Goal: Task Accomplishment & Management: Complete application form

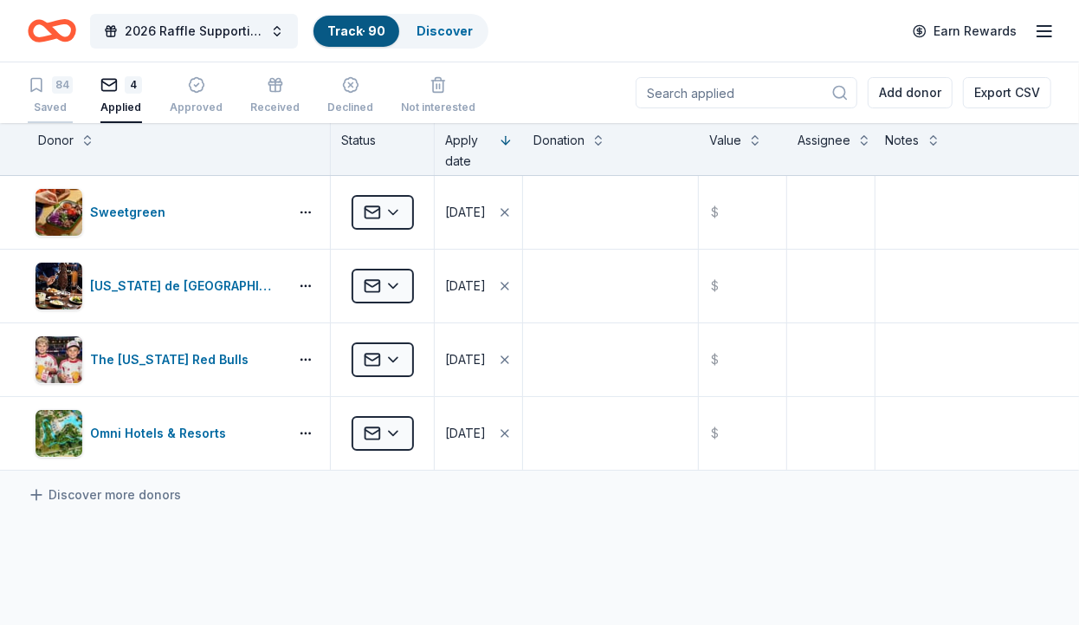
click at [43, 74] on button "84 Saved" at bounding box center [50, 96] width 45 height 54
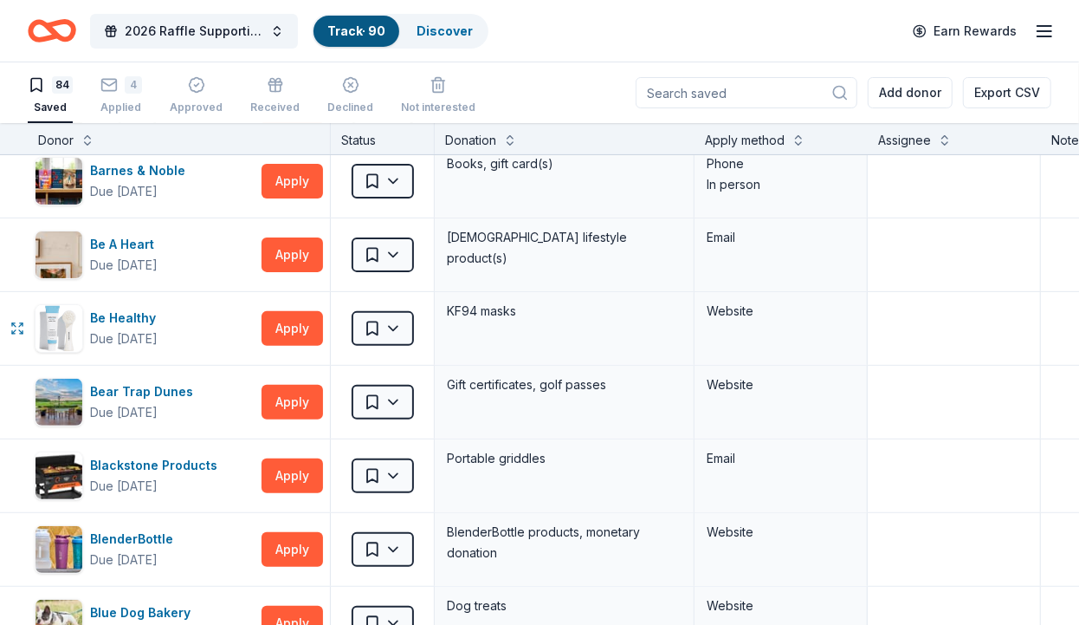
scroll to position [407, 0]
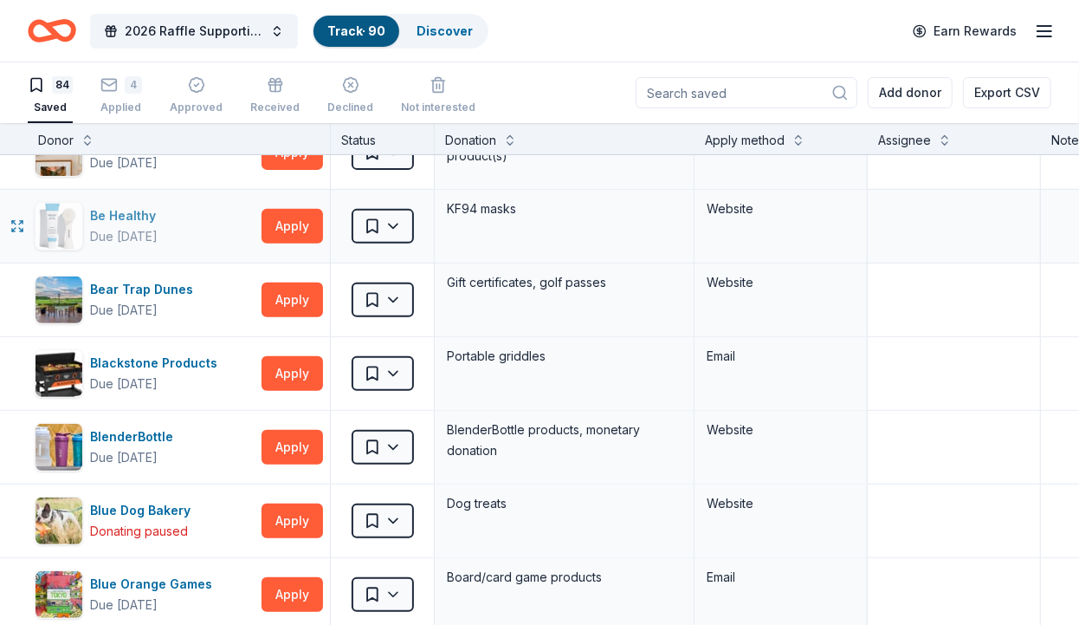
click at [102, 217] on div "Be Healthy" at bounding box center [126, 215] width 73 height 21
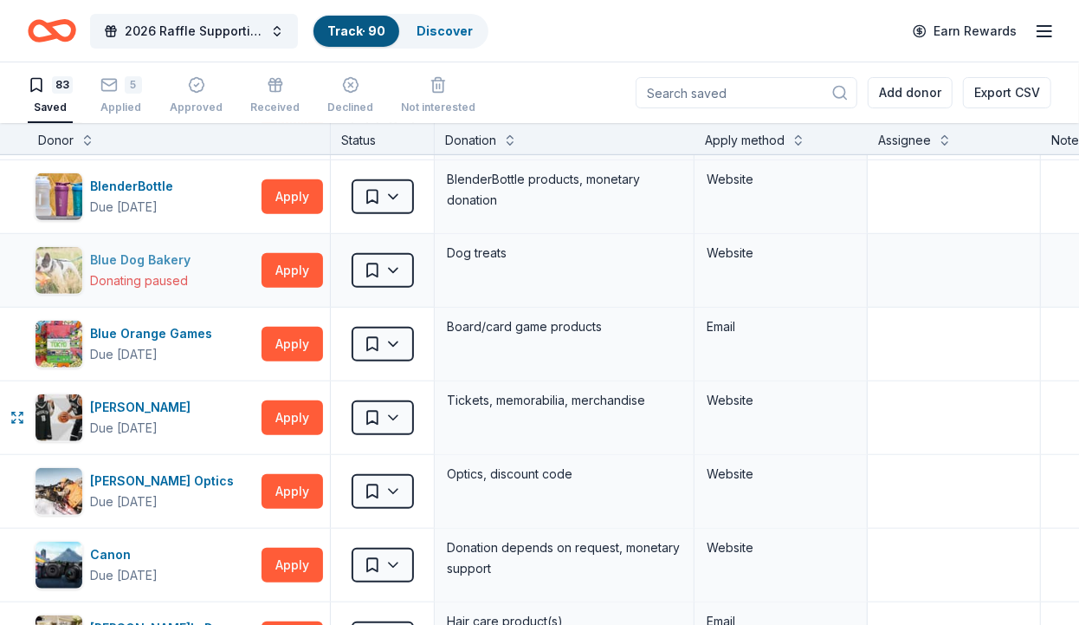
scroll to position [611, 0]
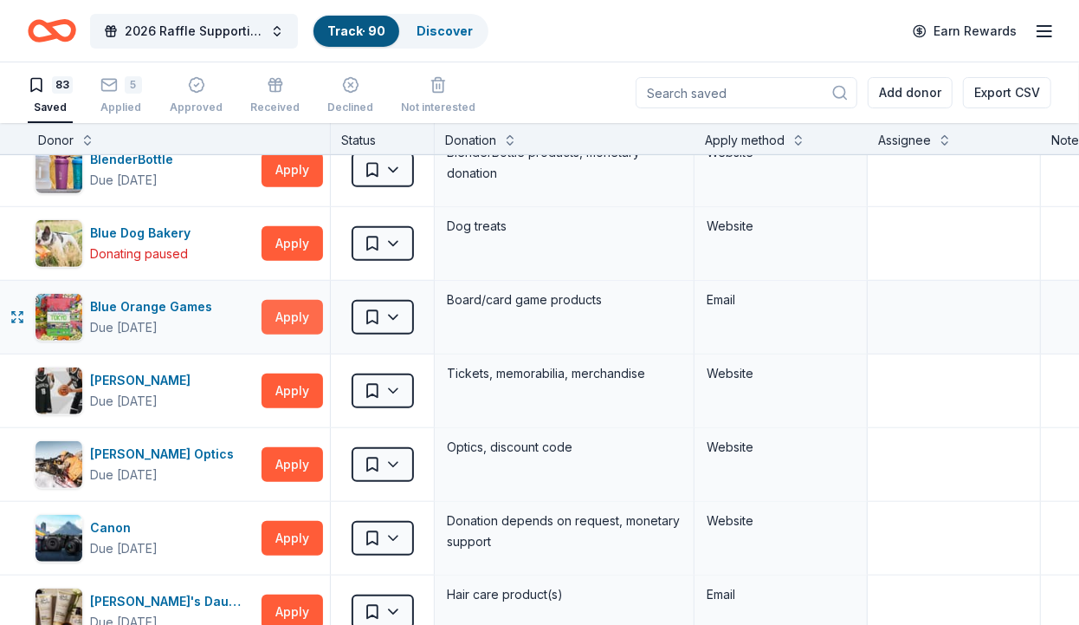
click at [280, 317] on button "Apply" at bounding box center [293, 317] width 62 height 35
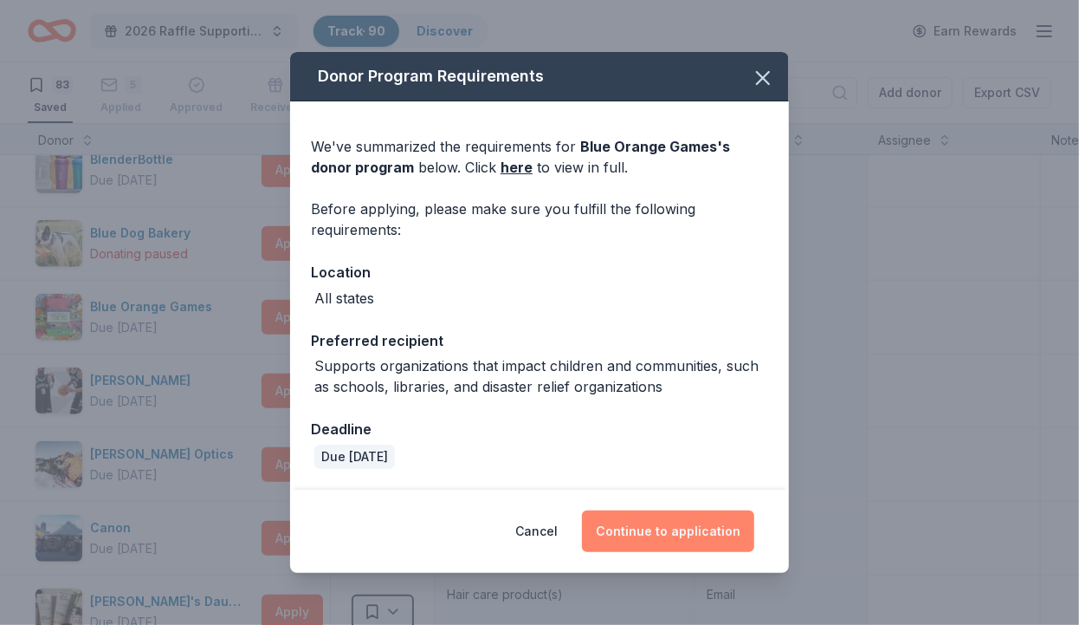
click at [677, 522] on button "Continue to application" at bounding box center [668, 531] width 172 height 42
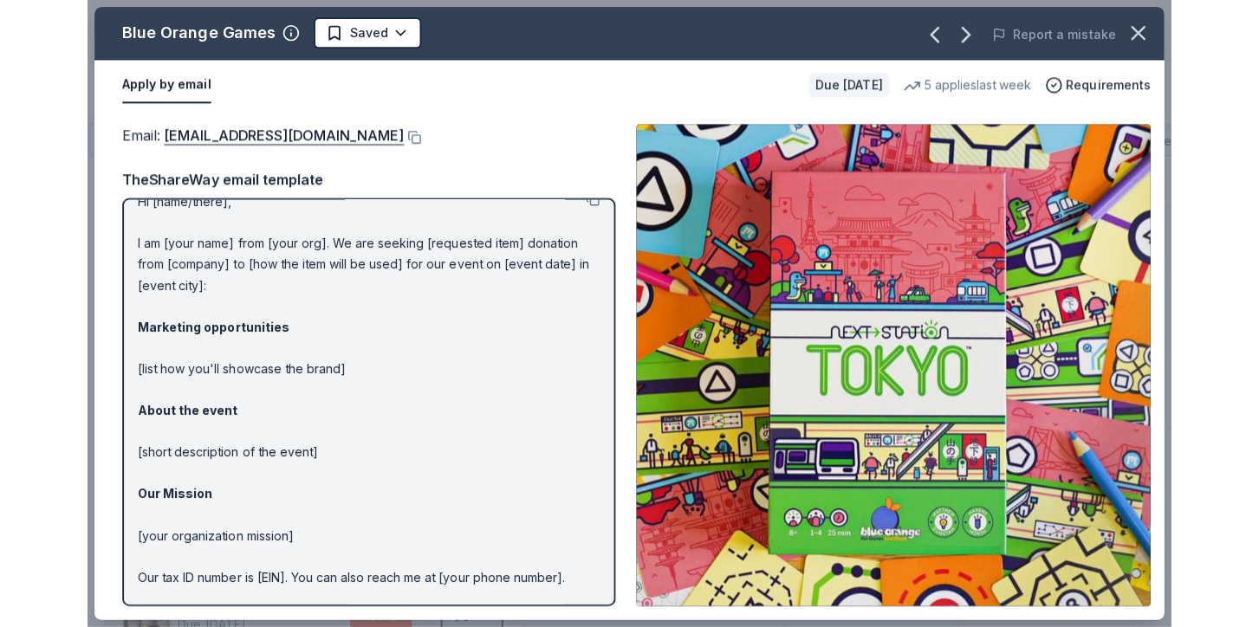
scroll to position [0, 0]
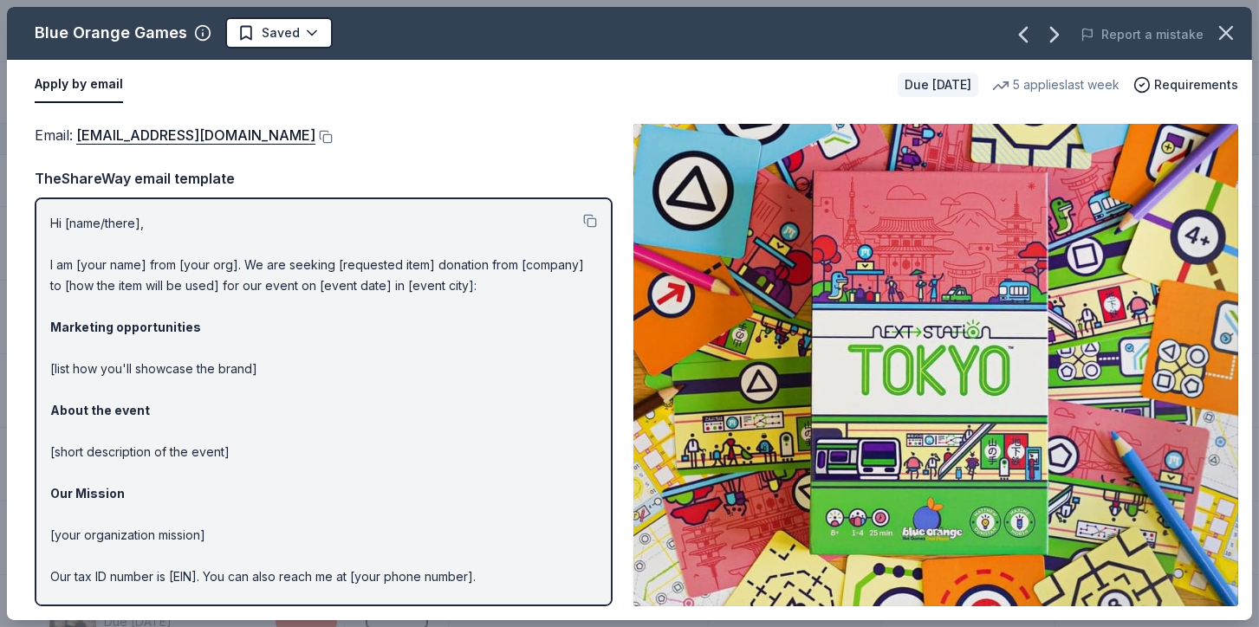
click at [121, 32] on div "Blue Orange Games" at bounding box center [111, 33] width 152 height 28
click at [1078, 29] on icon "button" at bounding box center [1226, 33] width 12 height 12
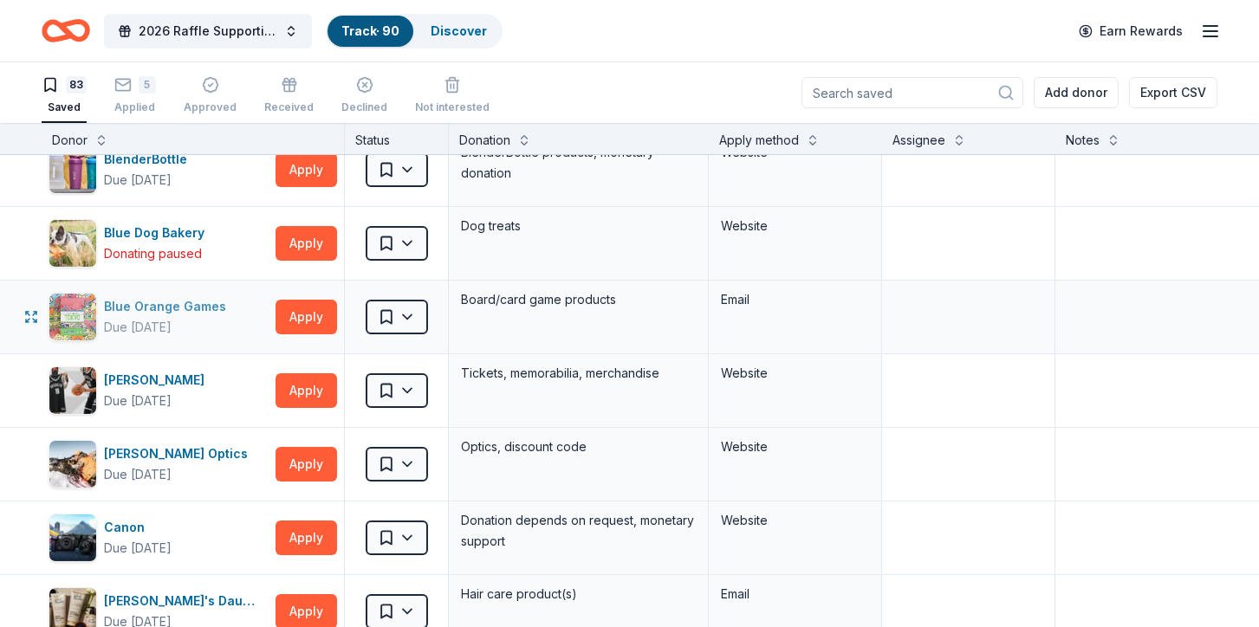
click at [149, 304] on div "Blue Orange Games" at bounding box center [168, 306] width 129 height 21
click at [320, 307] on button "Apply" at bounding box center [306, 317] width 62 height 35
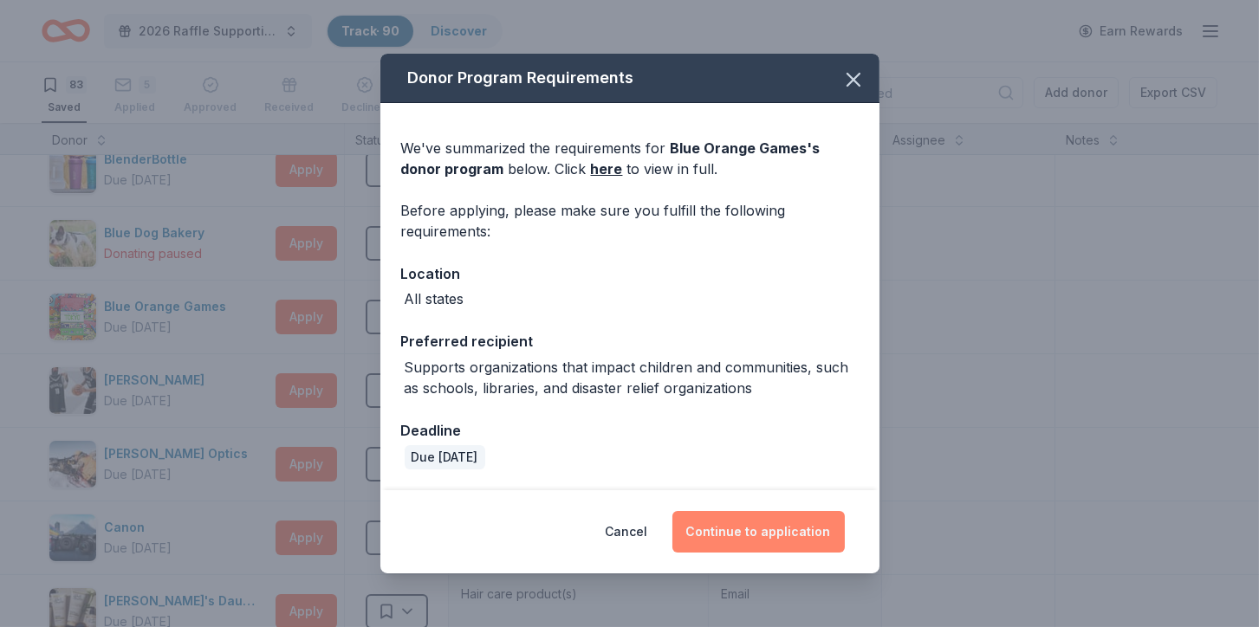
click at [737, 534] on button "Continue to application" at bounding box center [758, 532] width 172 height 42
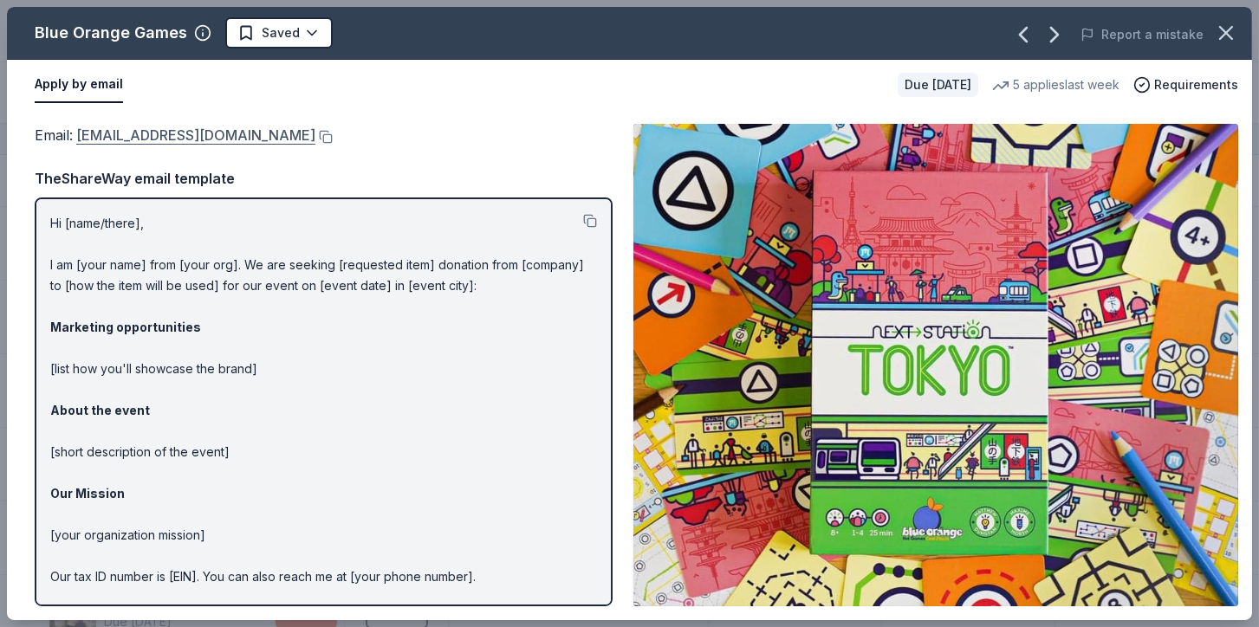
click at [184, 129] on link "pr@blueorangegames.com" at bounding box center [195, 135] width 239 height 23
click at [308, 33] on html "2026 Raffle Supporting American Cancer Society's "Making Strides Against Breast…" at bounding box center [629, 313] width 1259 height 627
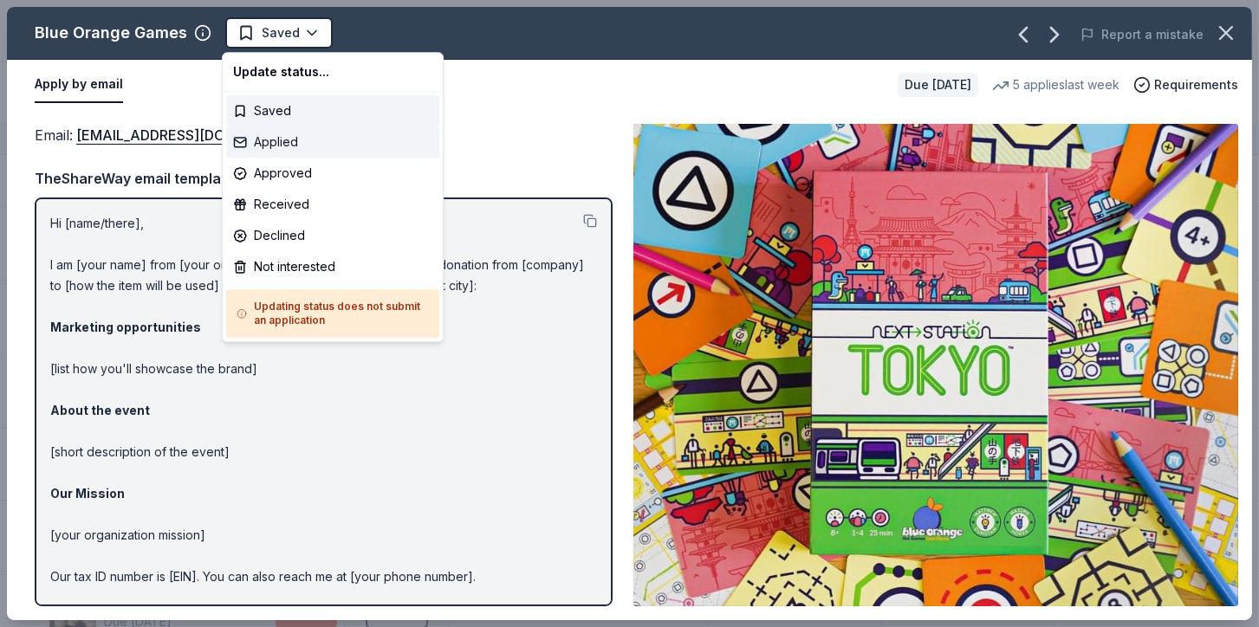
click at [279, 133] on div "Applied" at bounding box center [332, 141] width 213 height 31
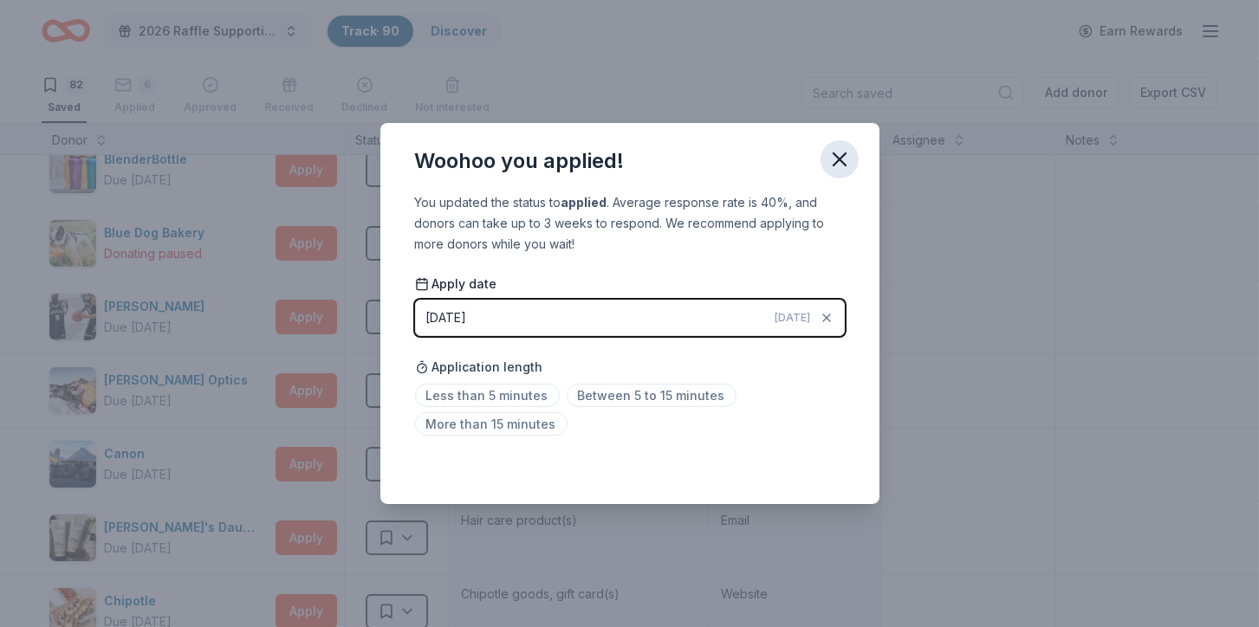
click at [835, 151] on icon "button" at bounding box center [839, 159] width 24 height 24
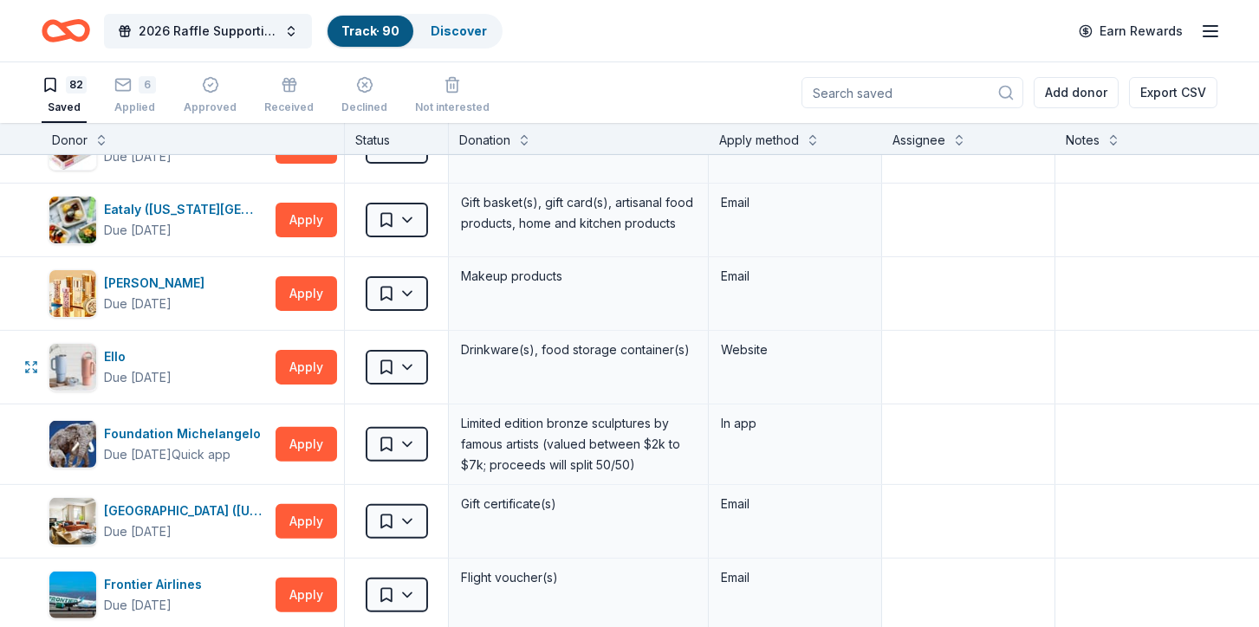
scroll to position [1629, 0]
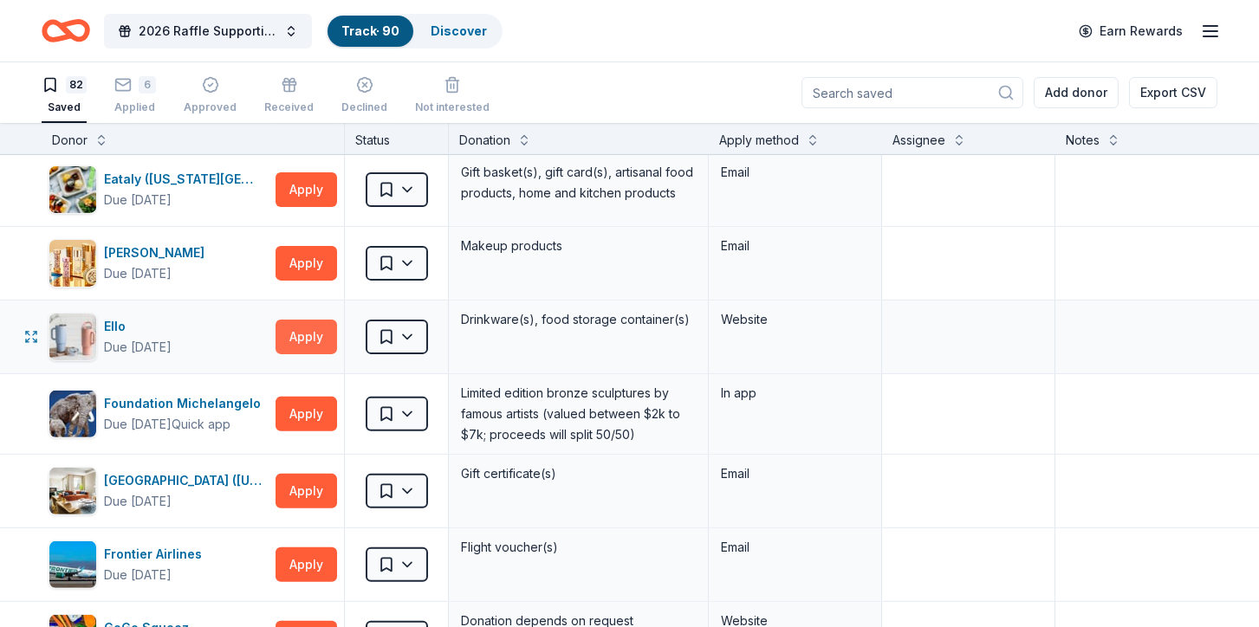
click at [301, 327] on button "Apply" at bounding box center [306, 337] width 62 height 35
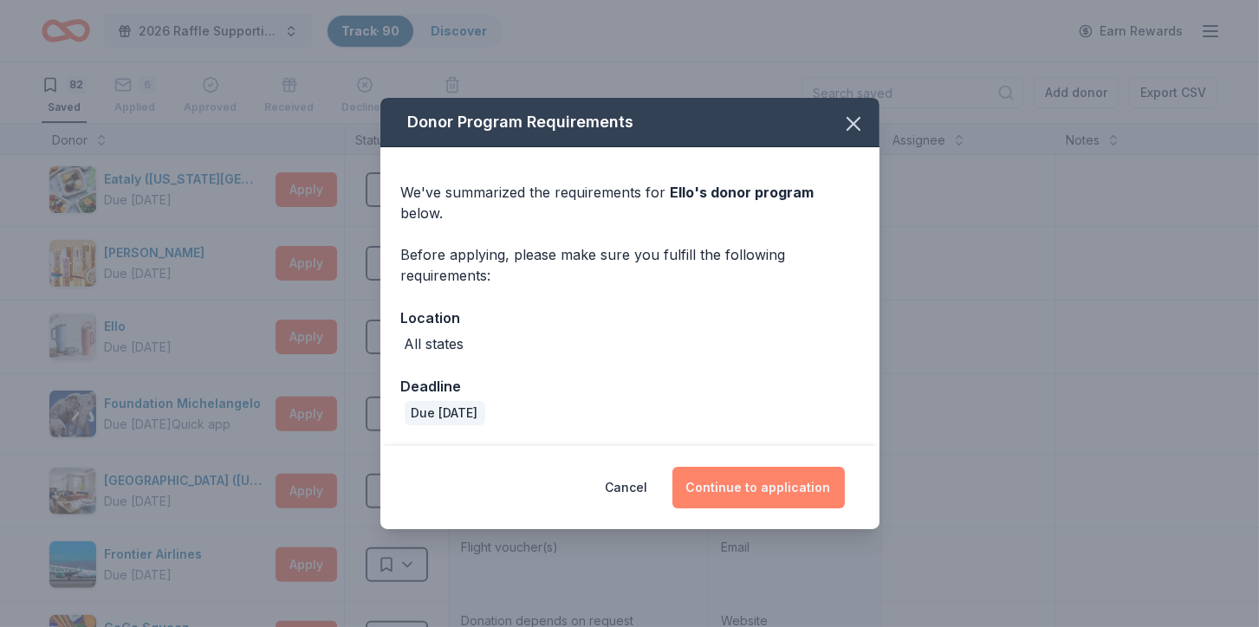
click at [774, 467] on button "Continue to application" at bounding box center [758, 488] width 172 height 42
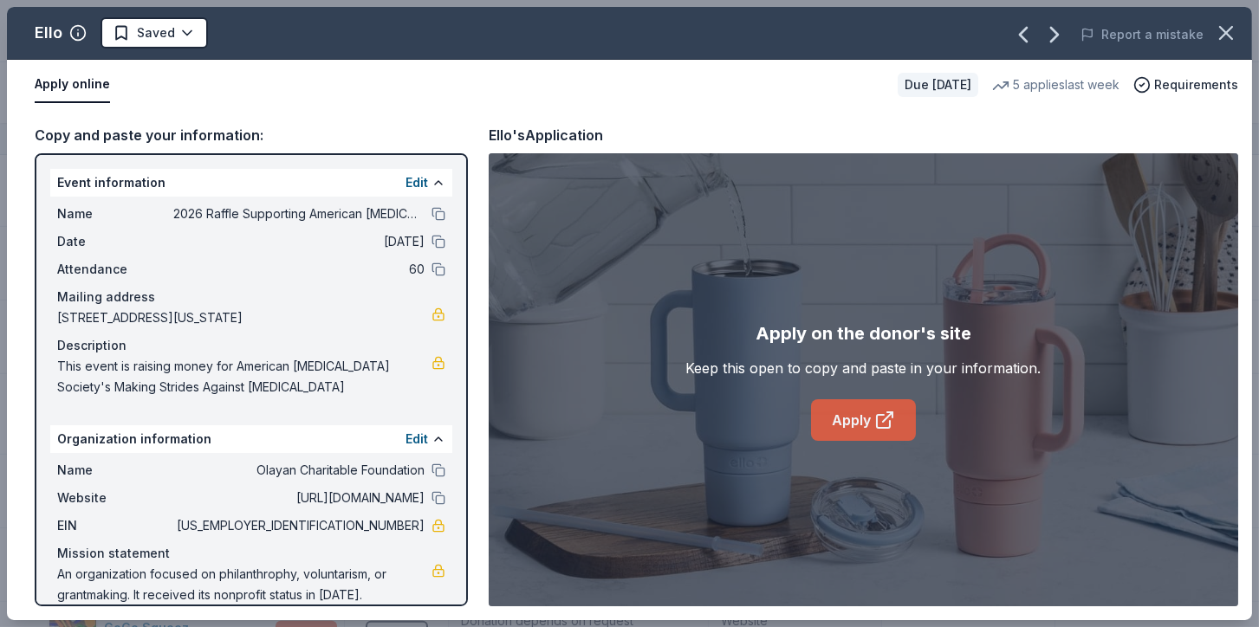
click at [861, 409] on link "Apply" at bounding box center [863, 420] width 105 height 42
click at [198, 33] on html "2026 Raffle Supporting American Cancer Society's "Making Strides Against Breast…" at bounding box center [629, 313] width 1259 height 627
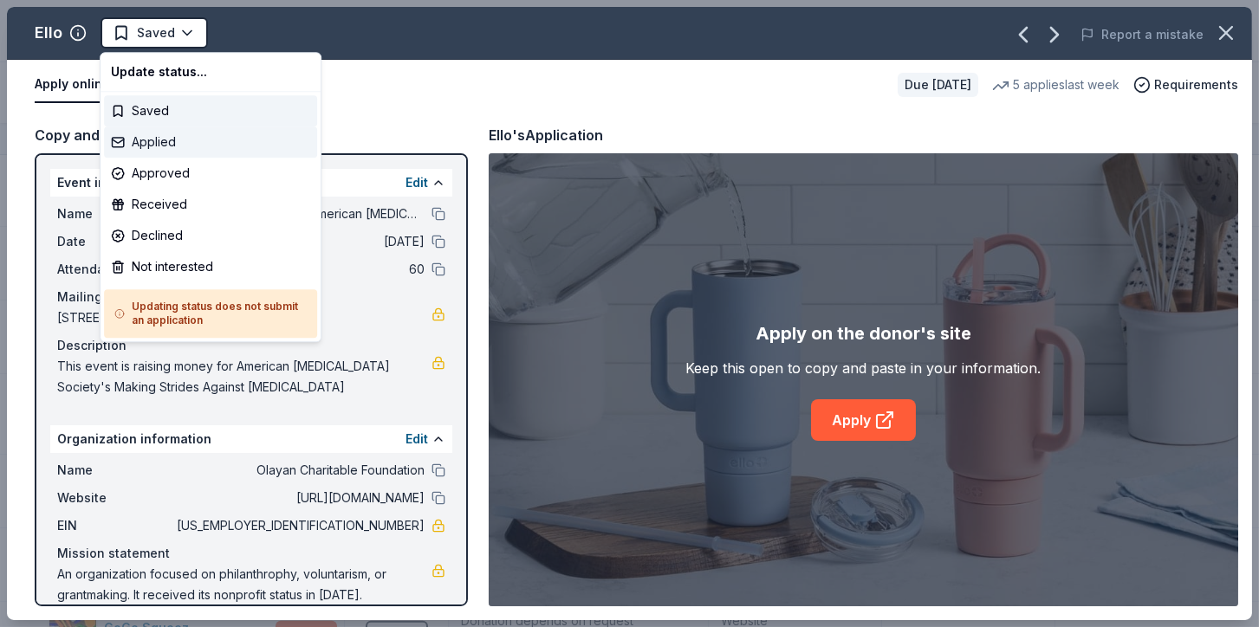
click at [191, 141] on div "Applied" at bounding box center [210, 141] width 213 height 31
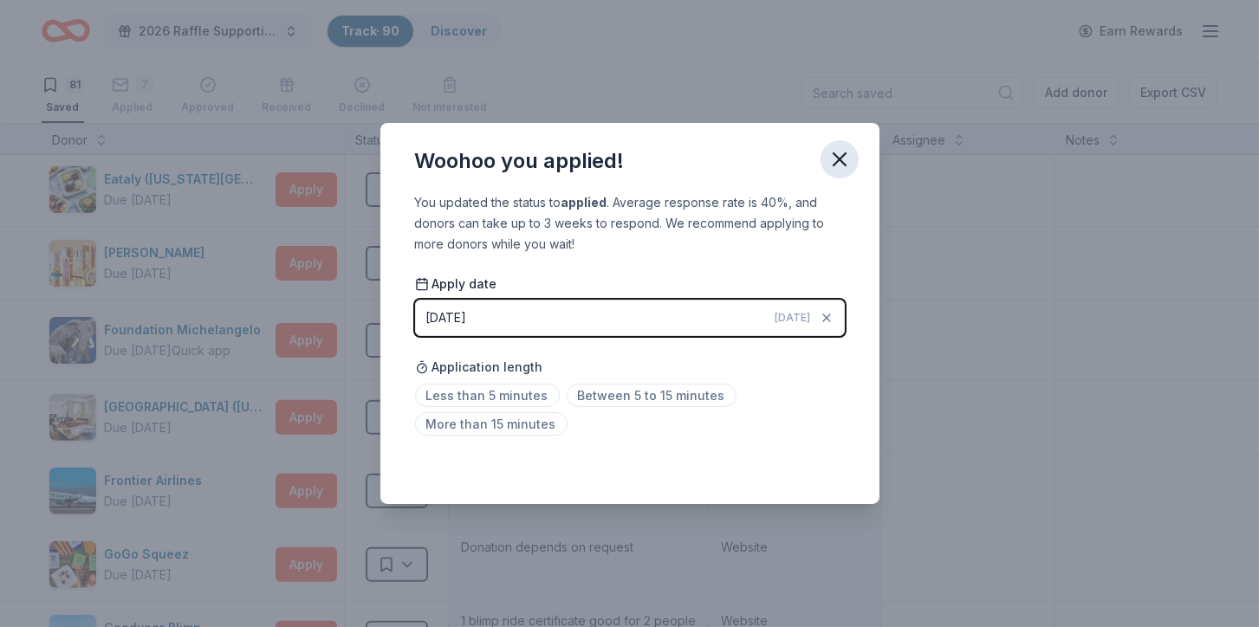
click at [832, 152] on icon "button" at bounding box center [839, 159] width 24 height 24
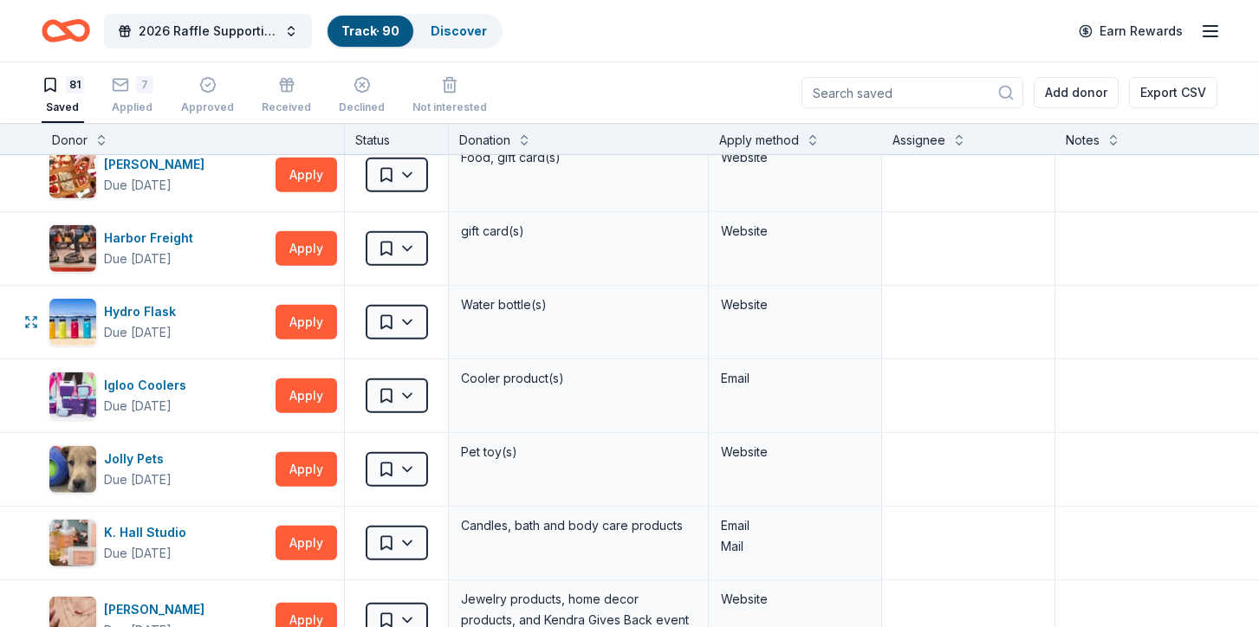
scroll to position [2341, 0]
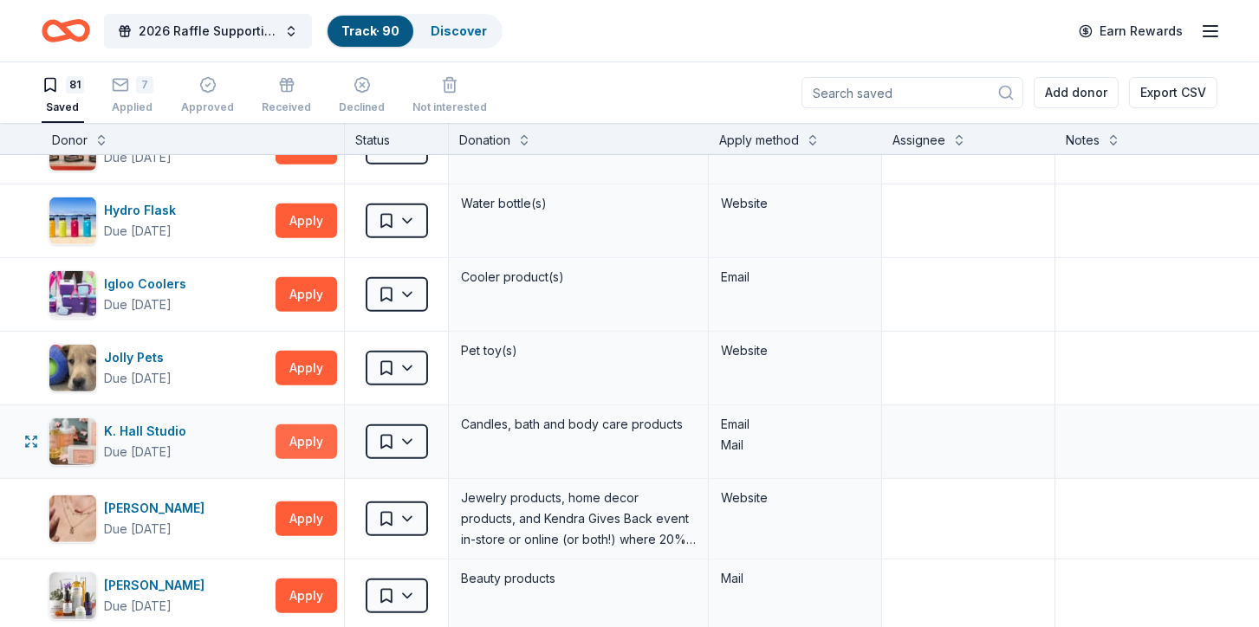
click at [293, 428] on button "Apply" at bounding box center [306, 441] width 62 height 35
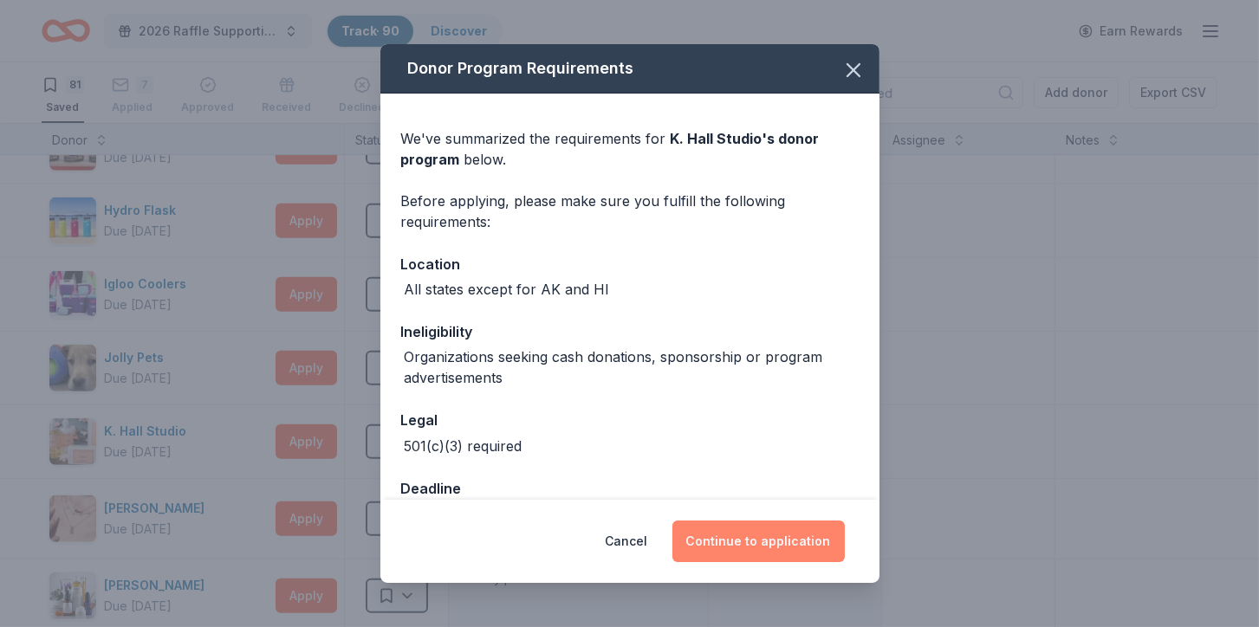
click at [803, 537] on button "Continue to application" at bounding box center [758, 542] width 172 height 42
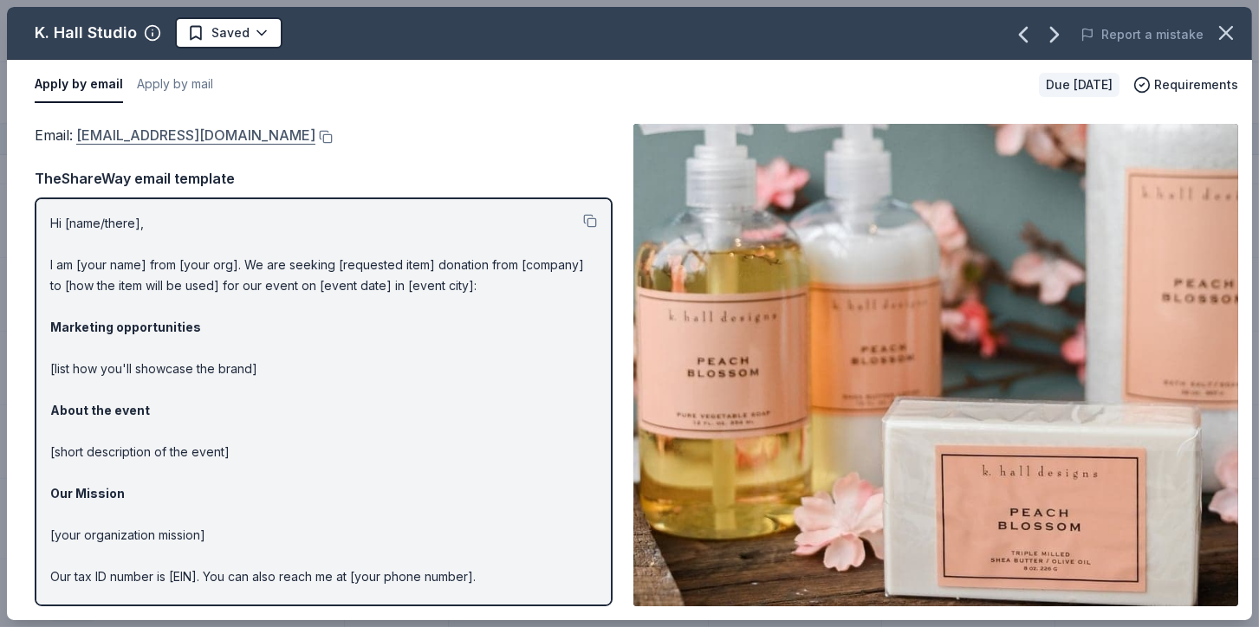
click at [210, 131] on link "sales@khallstudio.com" at bounding box center [195, 135] width 239 height 23
click at [238, 36] on html "2026 Raffle Supporting American Cancer Society's "Making Strides Against Breast…" at bounding box center [629, 313] width 1259 height 627
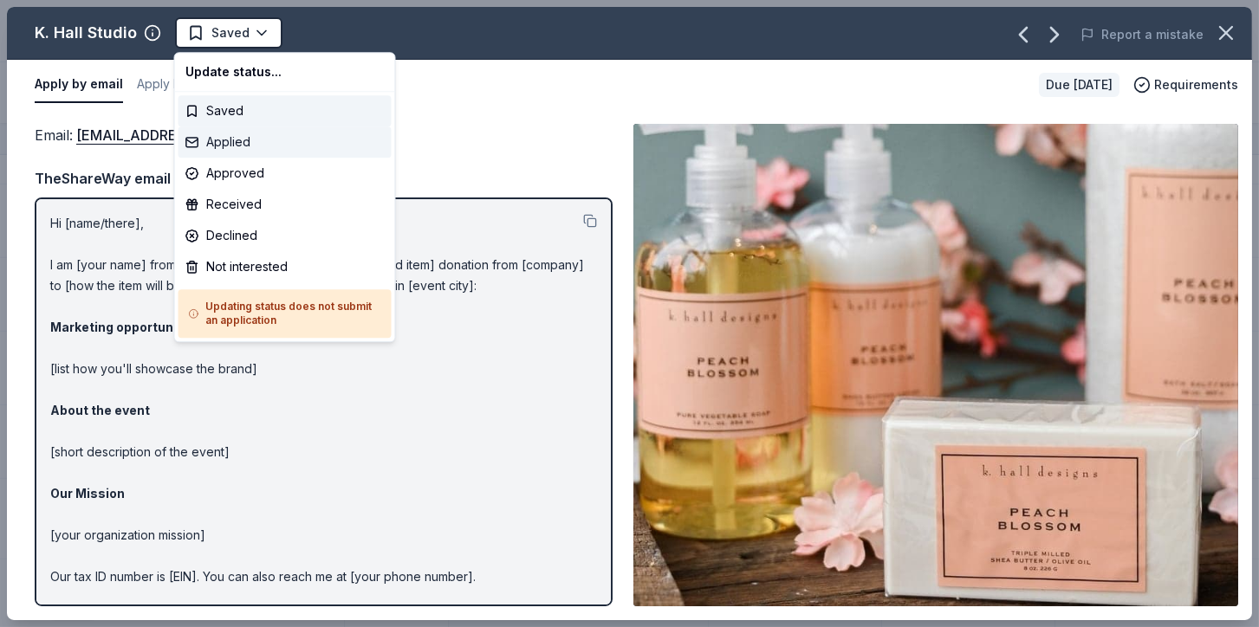
click at [240, 155] on div "Applied" at bounding box center [284, 141] width 213 height 31
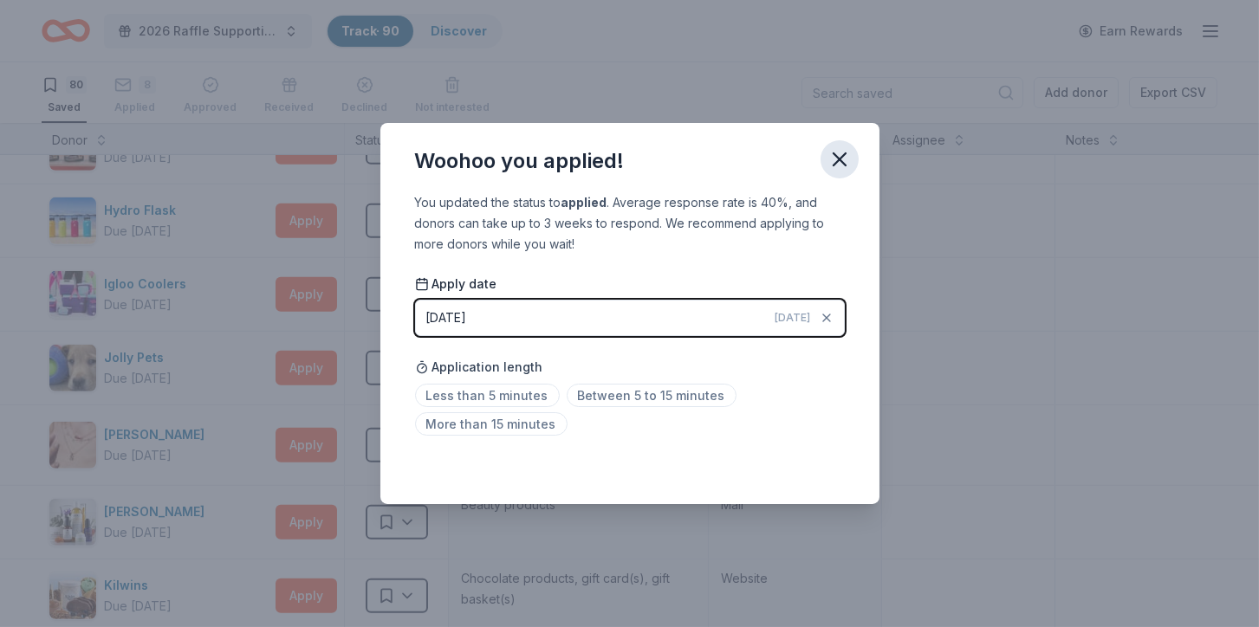
click at [836, 161] on icon "button" at bounding box center [839, 159] width 24 height 24
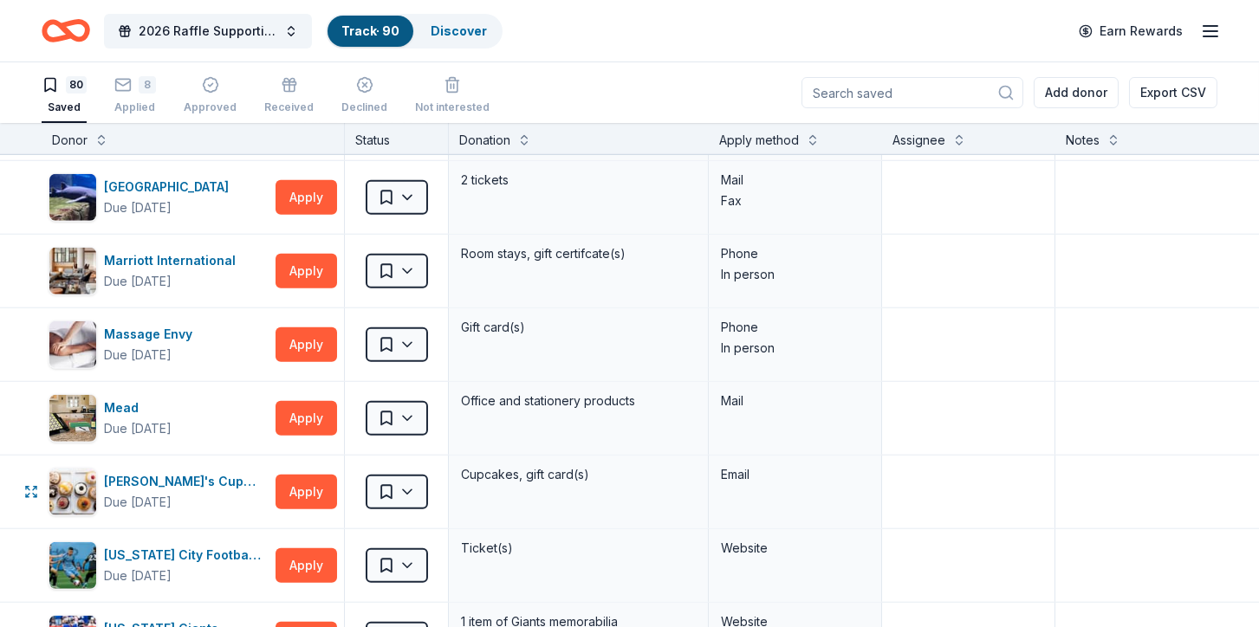
scroll to position [3155, 0]
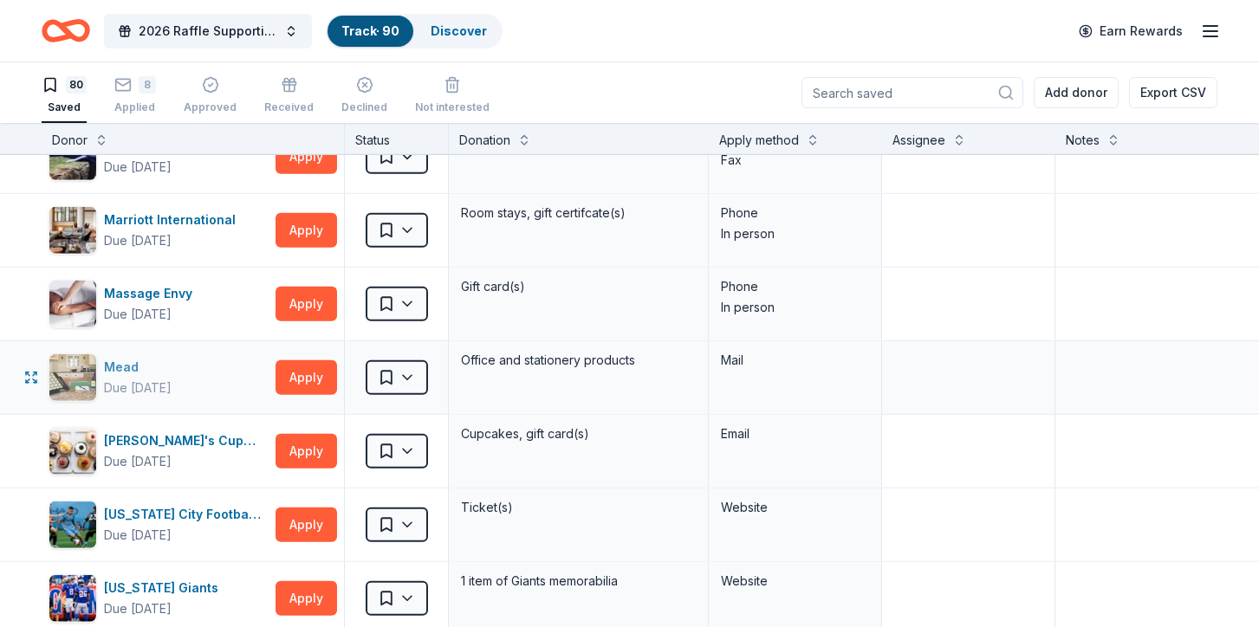
click at [172, 357] on div "Mead" at bounding box center [138, 367] width 68 height 21
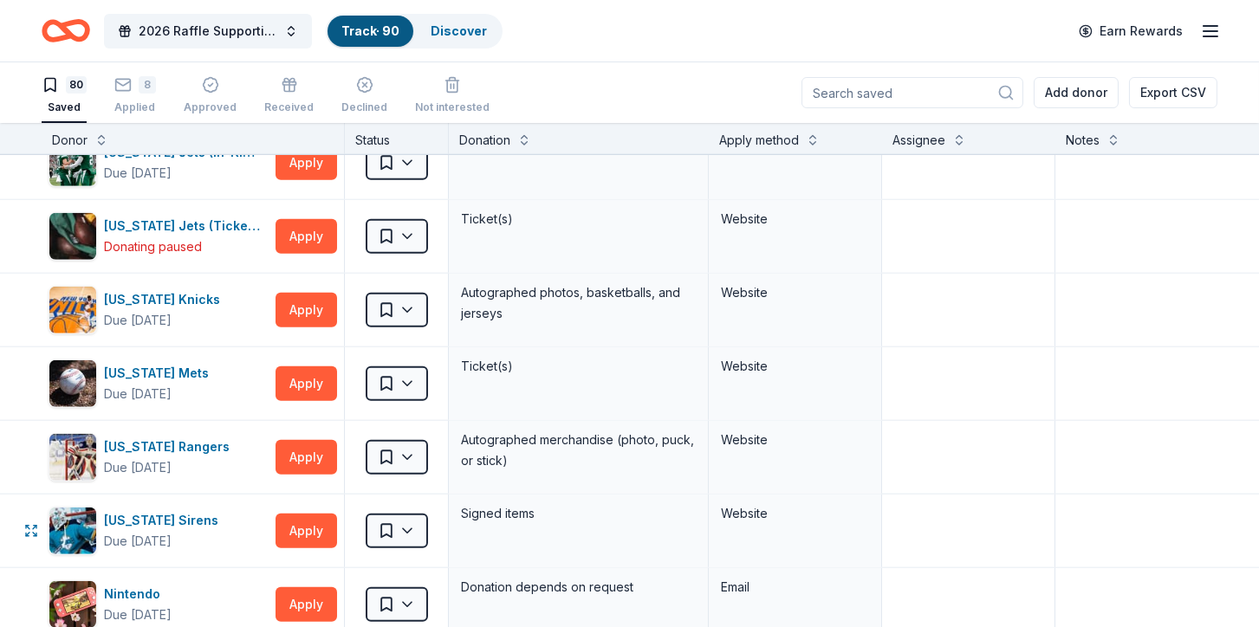
scroll to position [3766, 0]
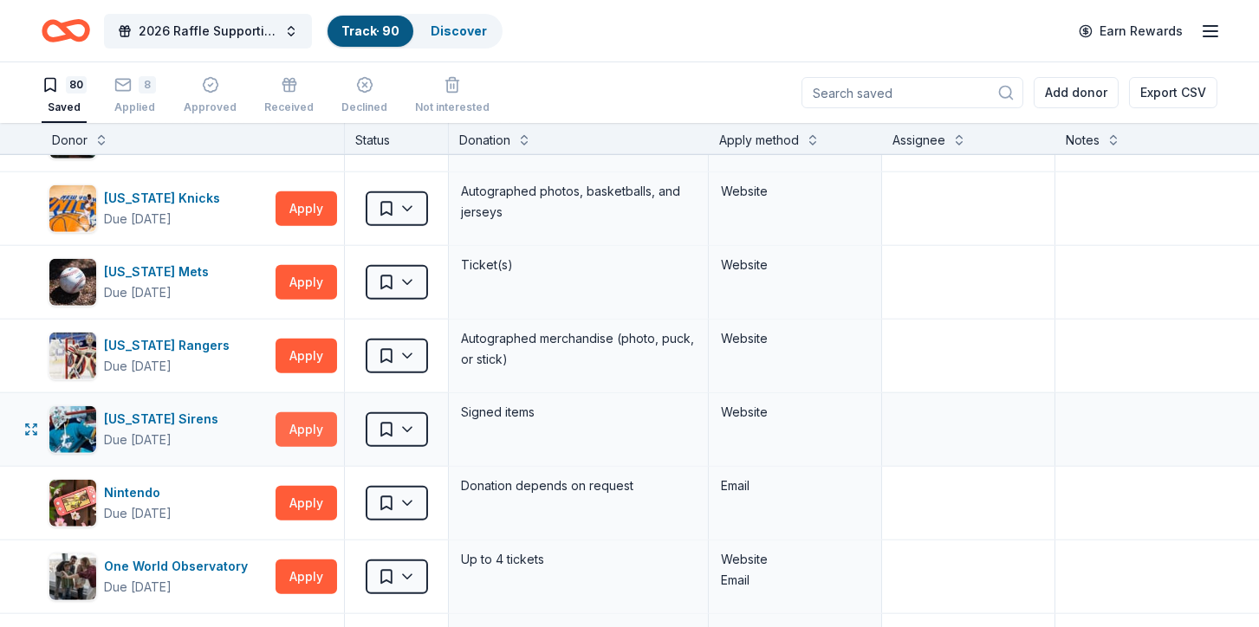
click at [315, 412] on button "Apply" at bounding box center [306, 429] width 62 height 35
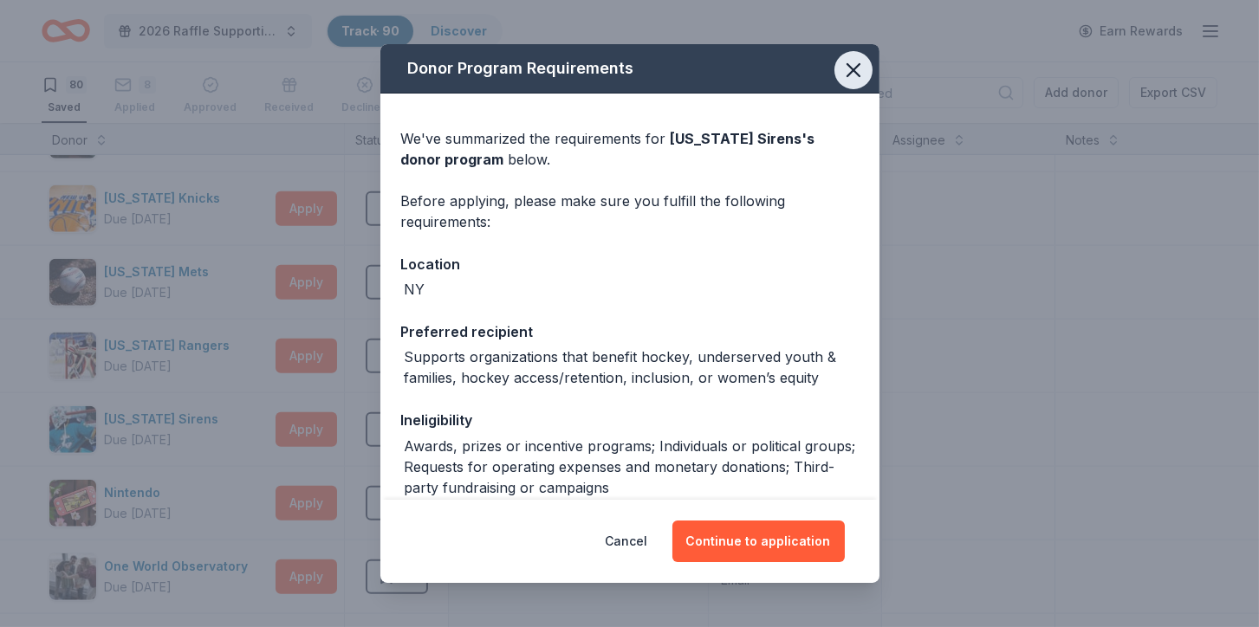
click at [863, 61] on icon "button" at bounding box center [853, 70] width 24 height 24
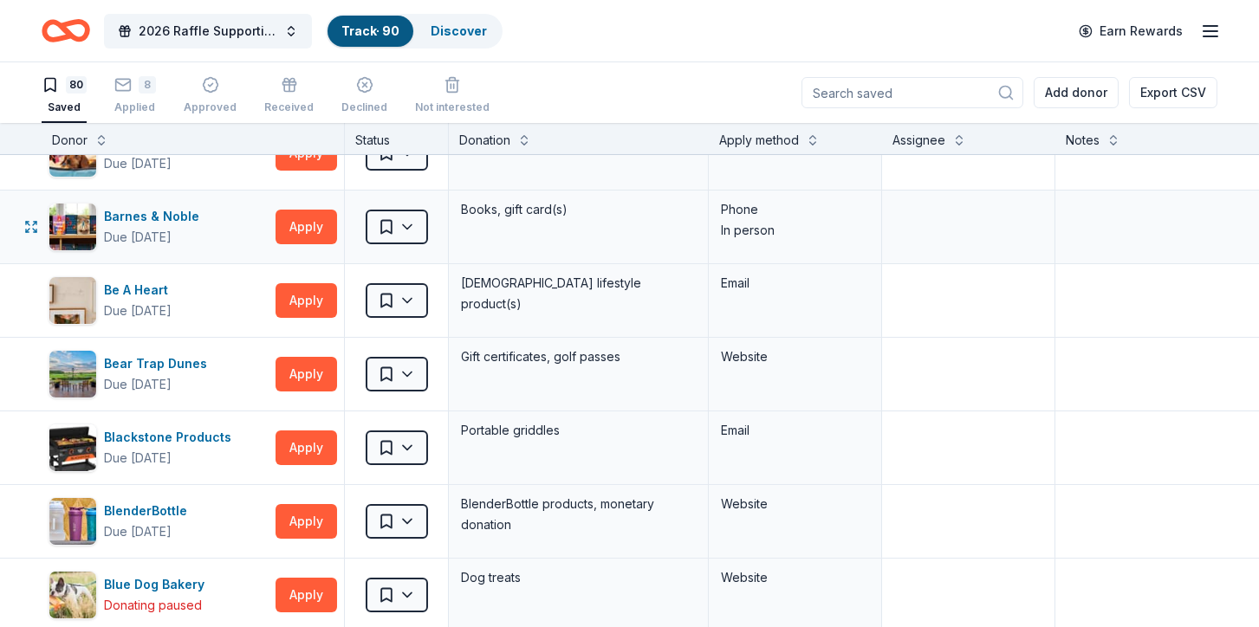
scroll to position [305, 0]
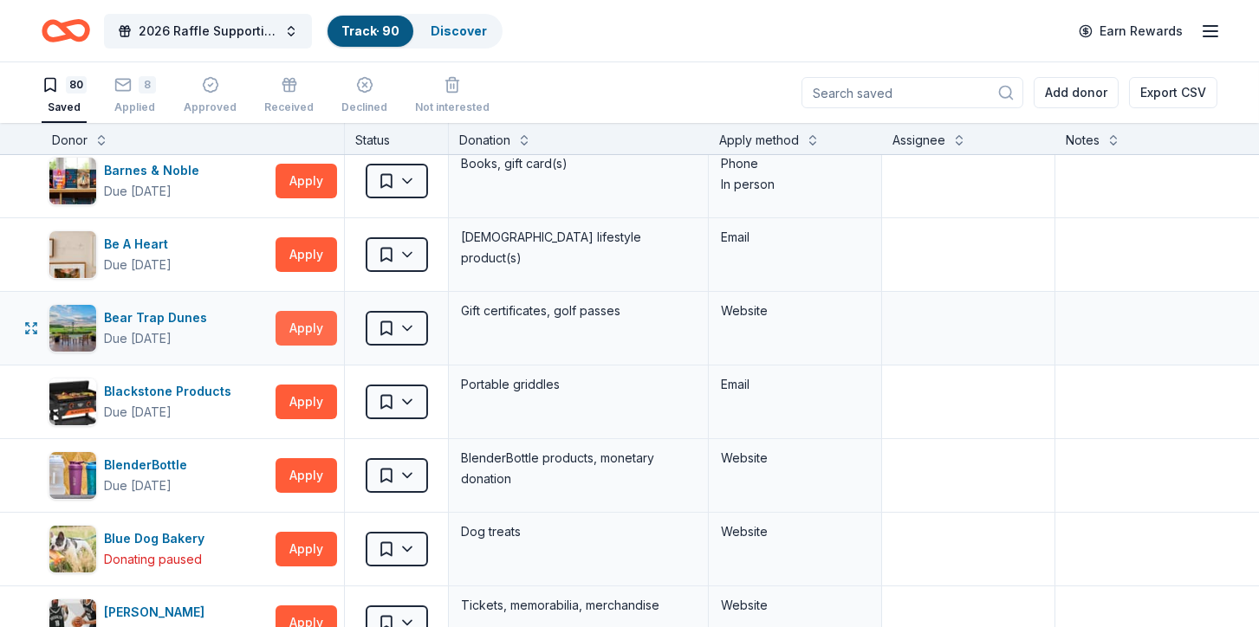
click at [324, 321] on button "Apply" at bounding box center [306, 328] width 62 height 35
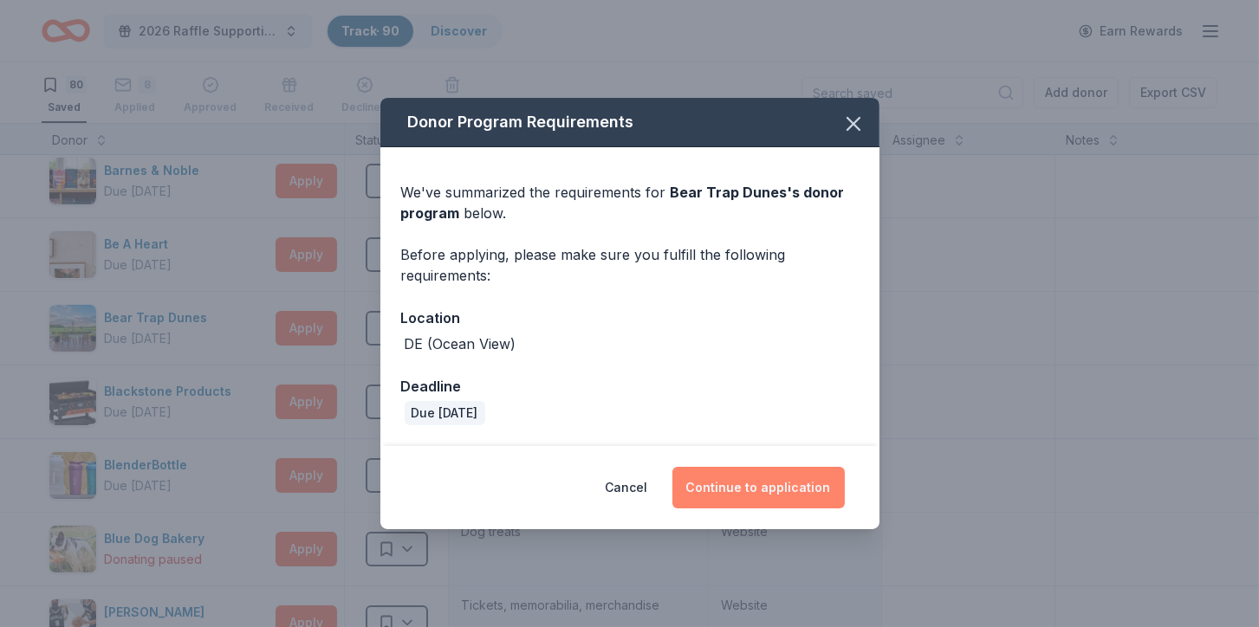
click at [767, 487] on button "Continue to application" at bounding box center [758, 488] width 172 height 42
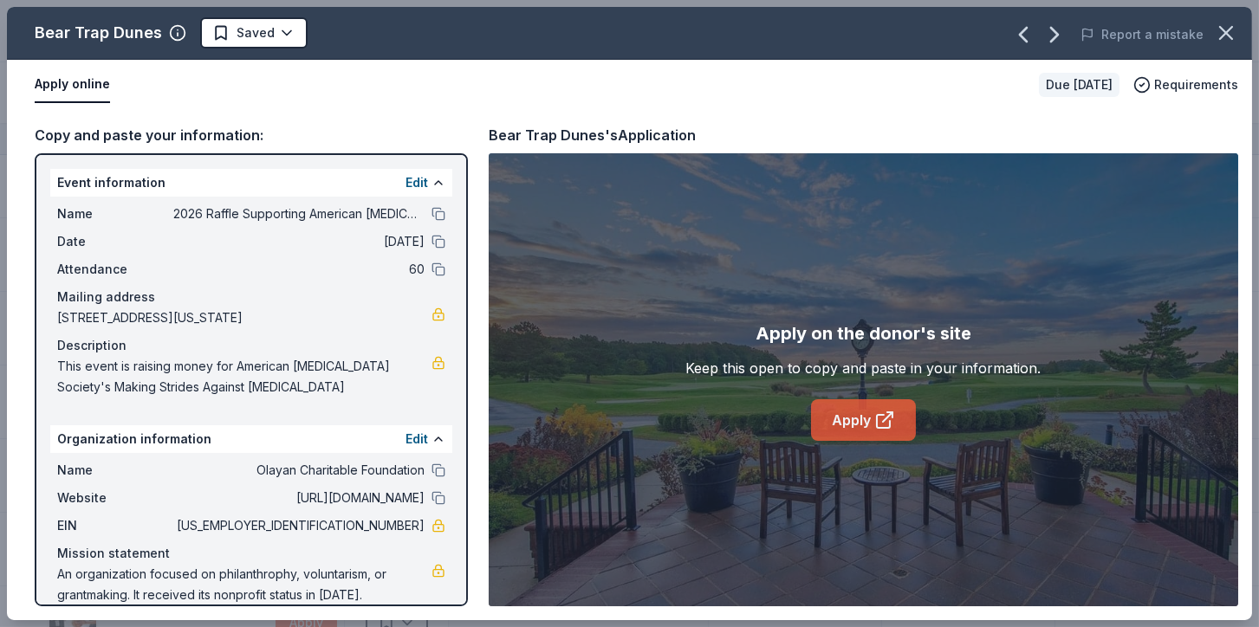
click at [850, 417] on link "Apply" at bounding box center [863, 420] width 105 height 42
click at [270, 30] on html "2026 Raffle Supporting American Cancer Society's "Making Strides Against Breast…" at bounding box center [629, 313] width 1259 height 627
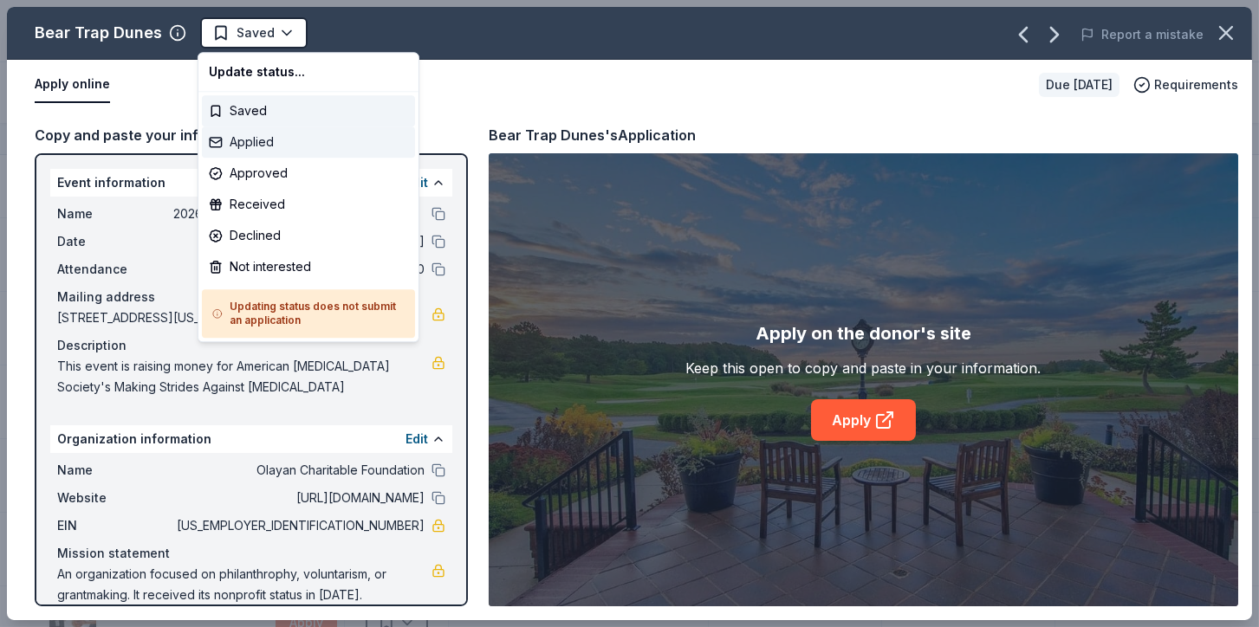
click at [245, 151] on div "Applied" at bounding box center [308, 141] width 213 height 31
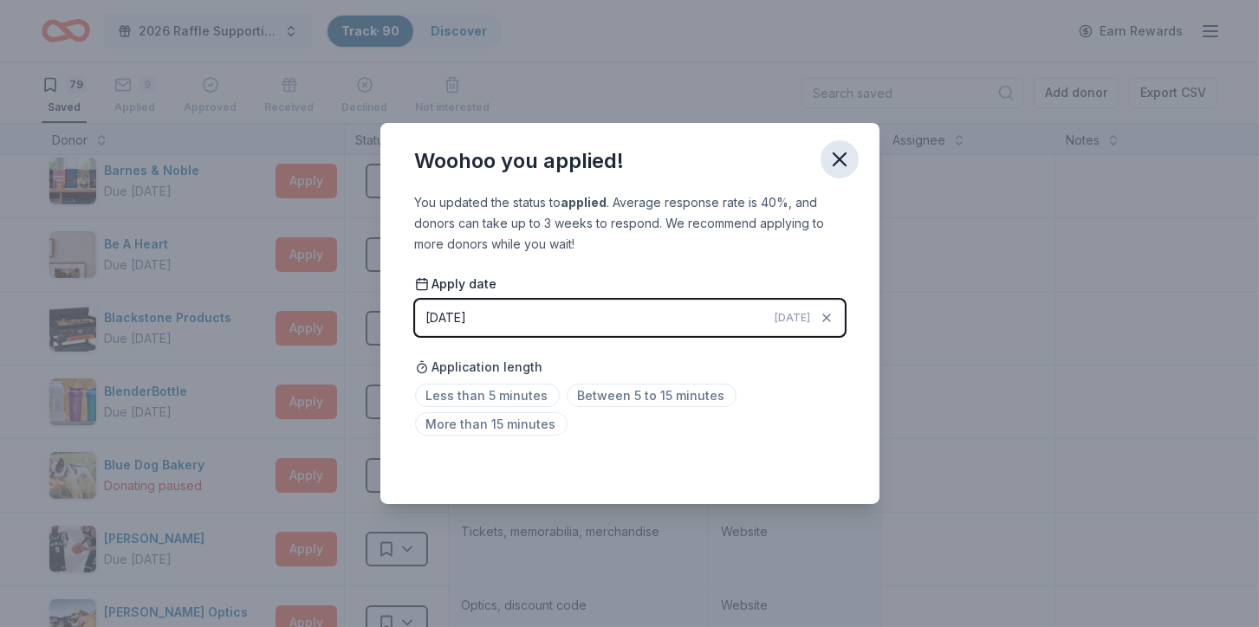
click at [834, 150] on icon "button" at bounding box center [839, 159] width 24 height 24
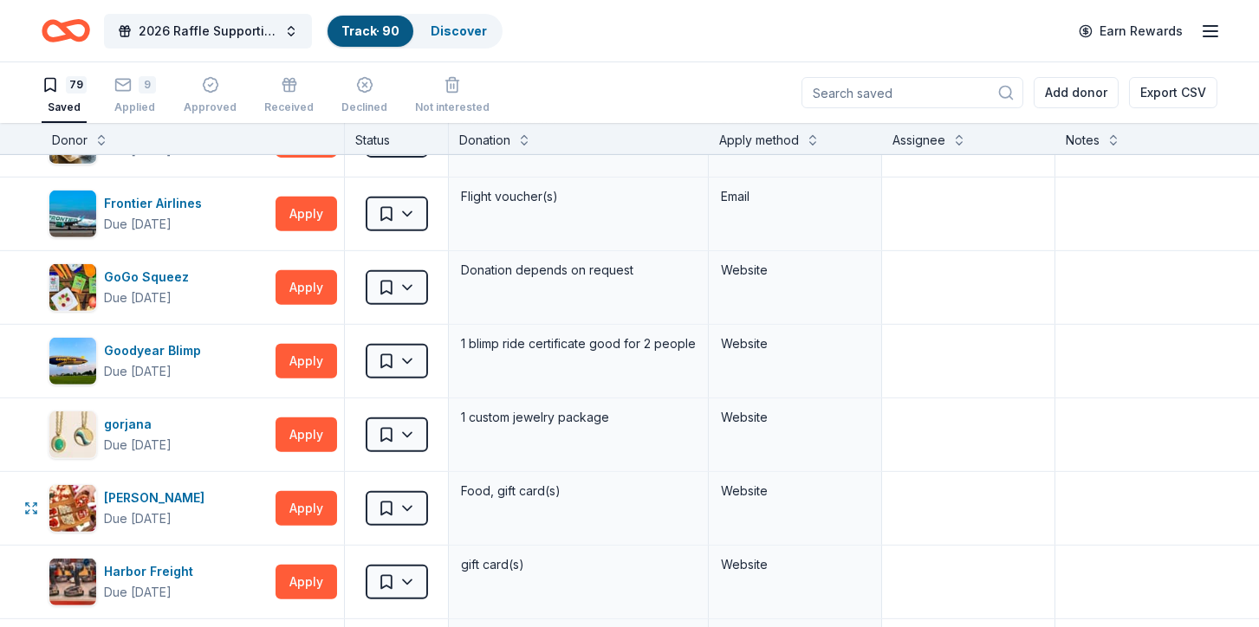
scroll to position [1933, 0]
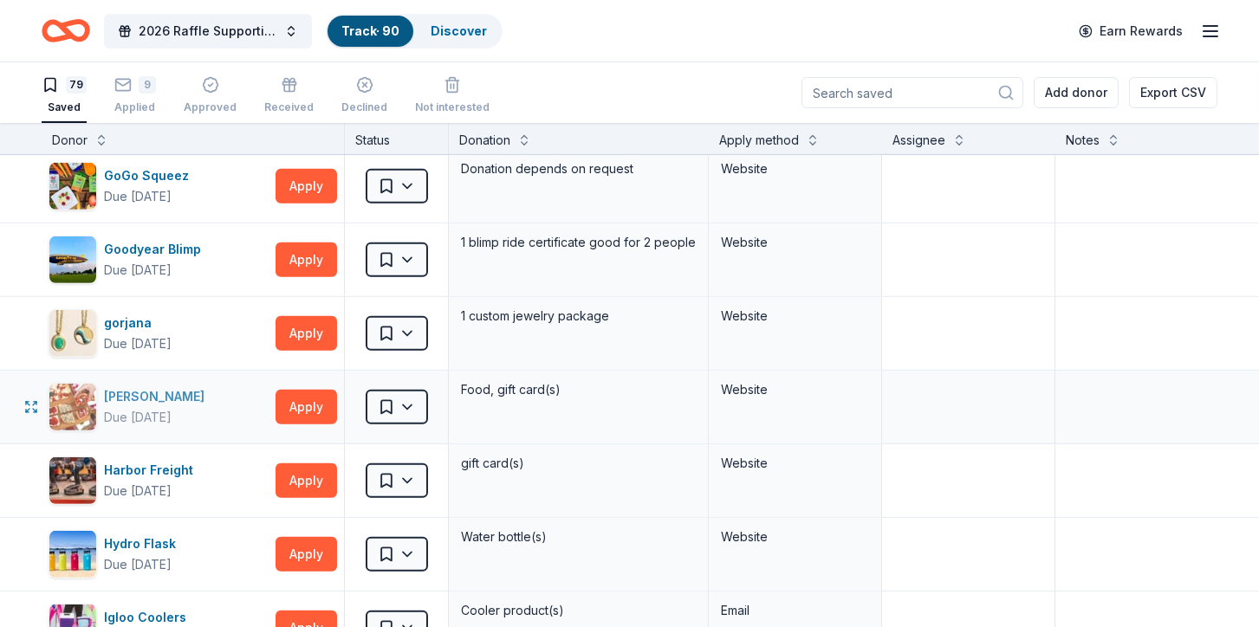
click at [131, 387] on div "Grimaldi's" at bounding box center [157, 396] width 107 height 21
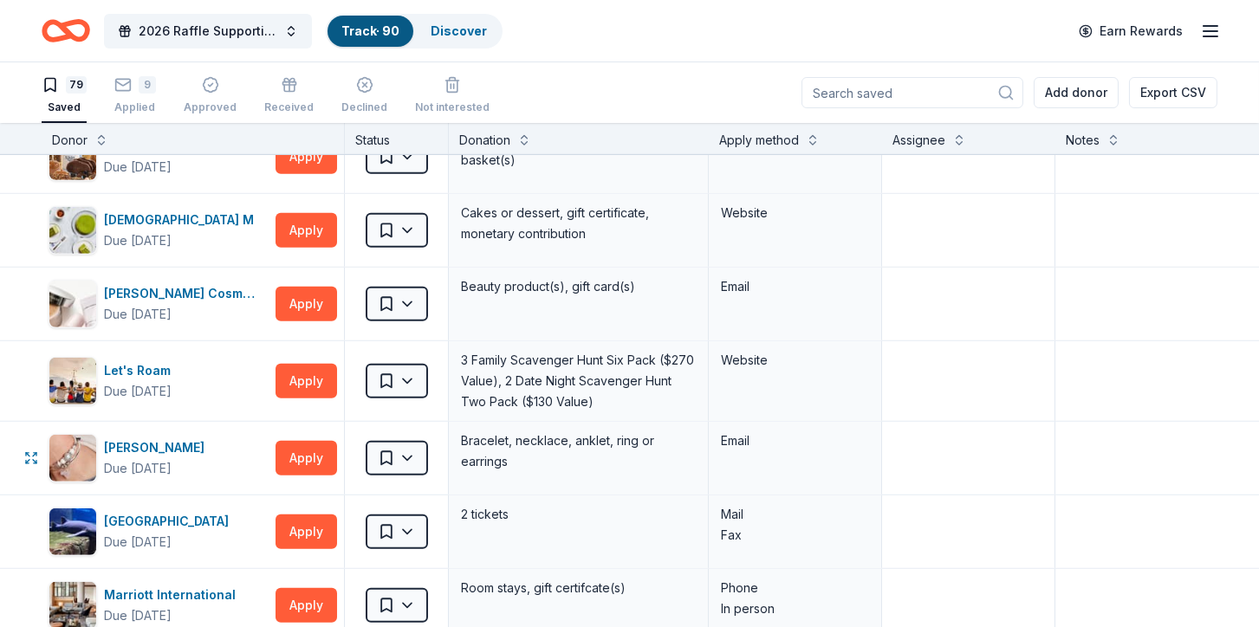
scroll to position [2748, 0]
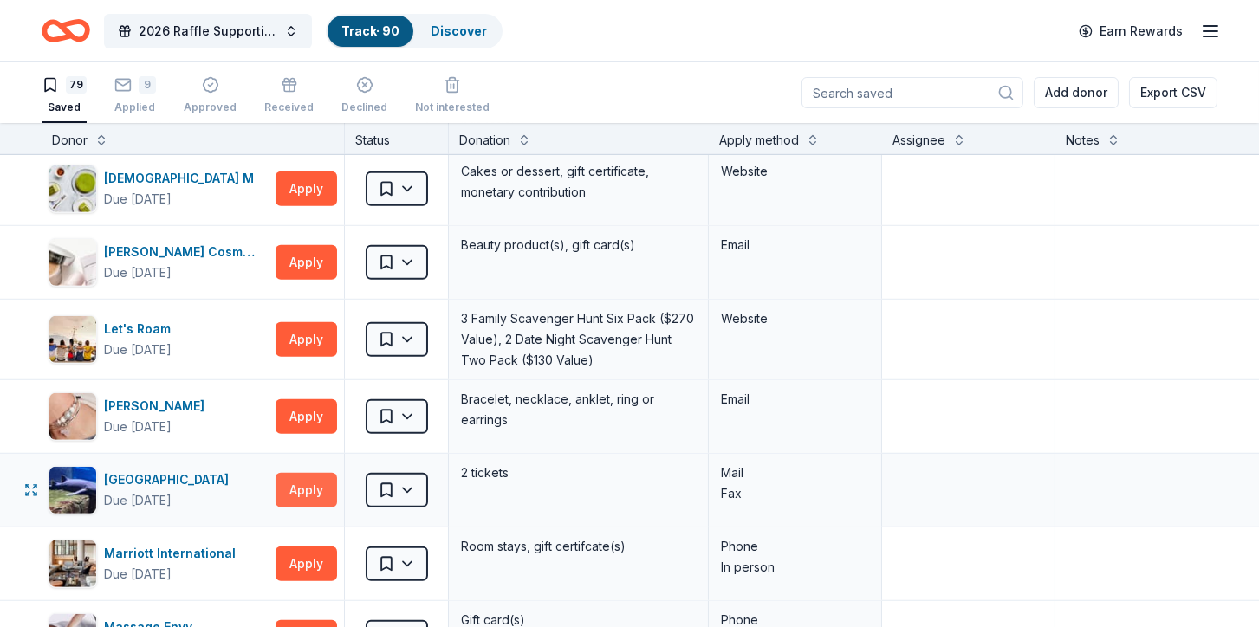
click at [298, 476] on button "Apply" at bounding box center [306, 490] width 62 height 35
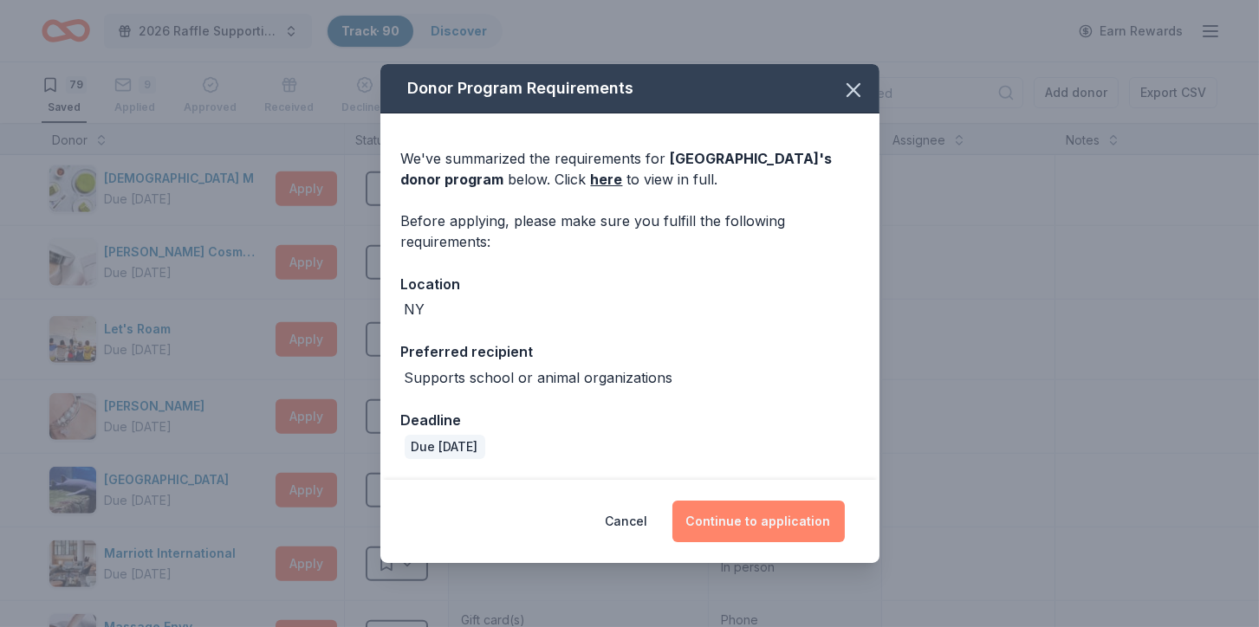
click at [772, 523] on button "Continue to application" at bounding box center [758, 522] width 172 height 42
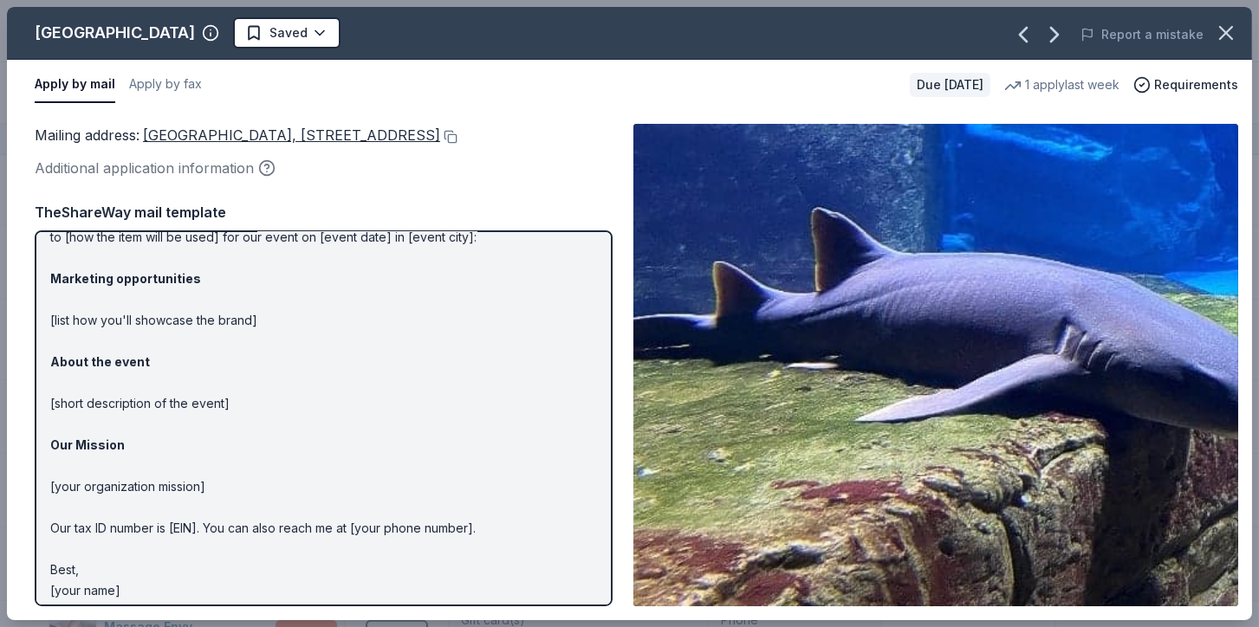
scroll to position [90, 0]
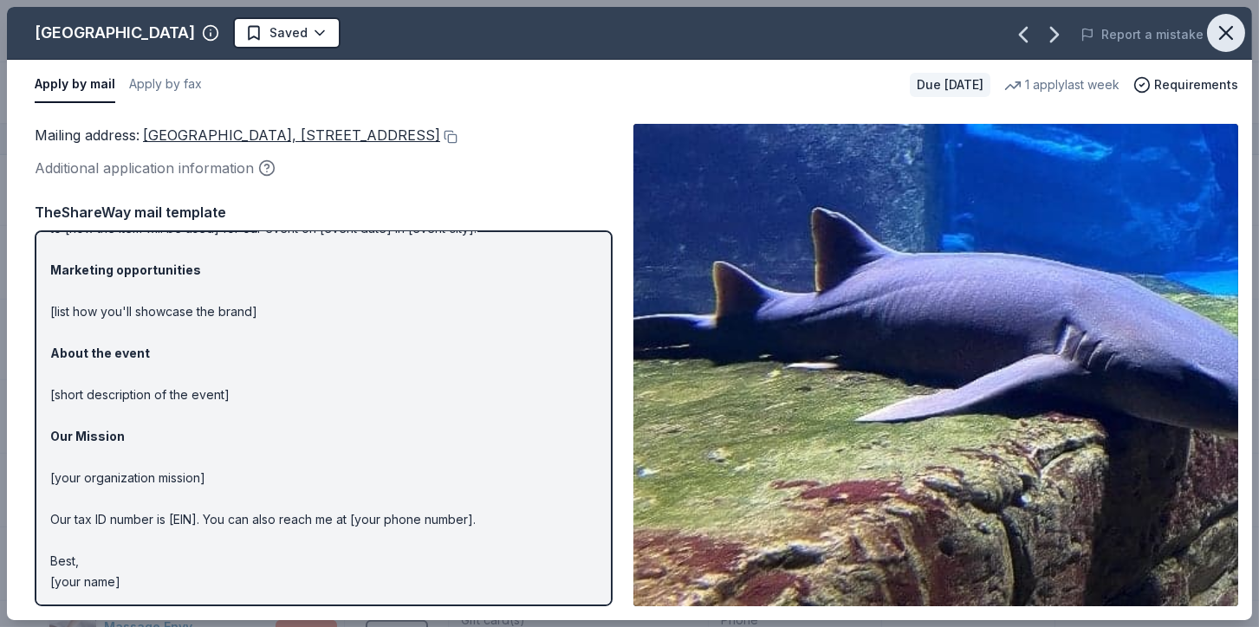
click at [1078, 33] on icon "button" at bounding box center [1226, 33] width 24 height 24
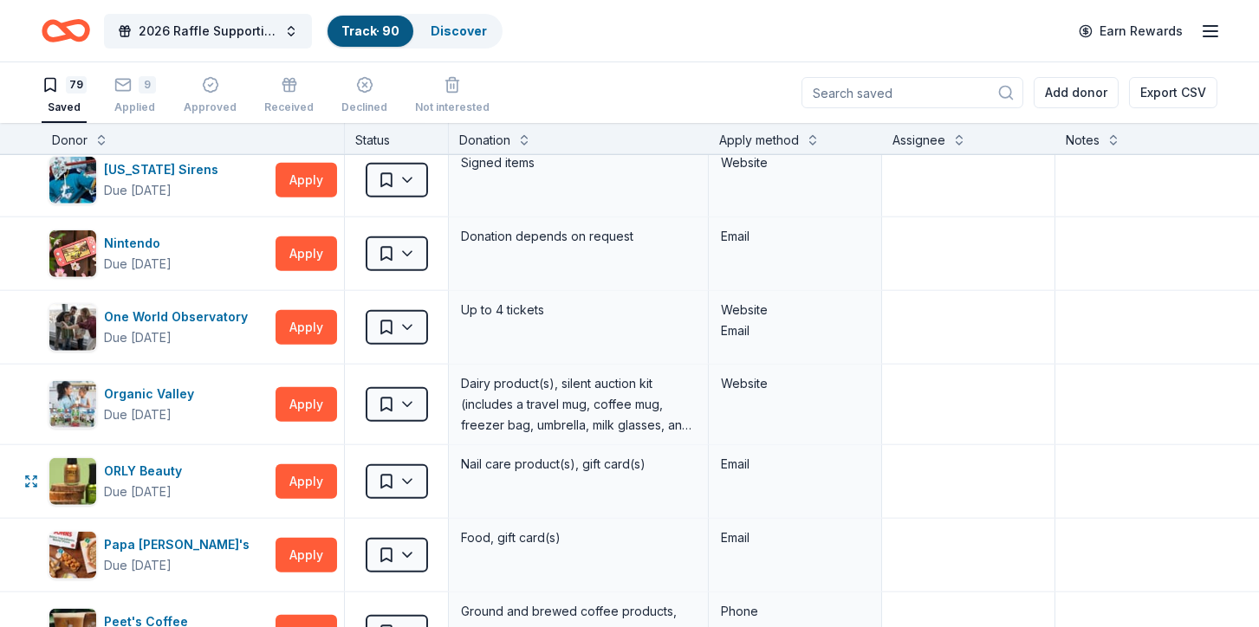
scroll to position [3969, 0]
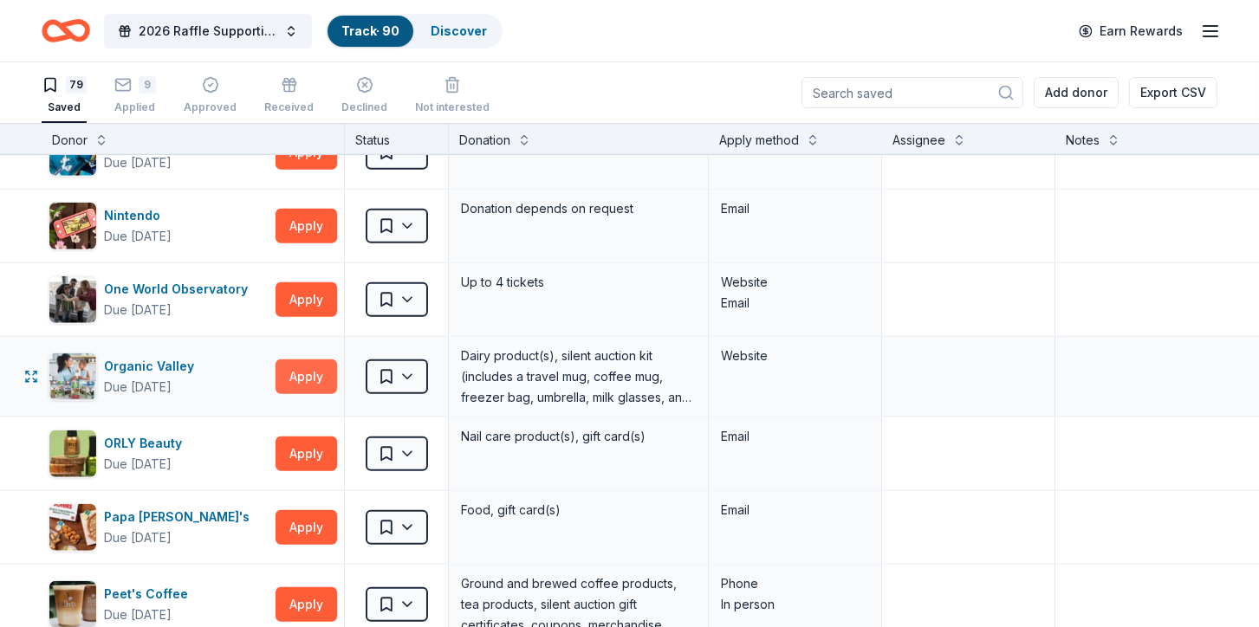
click at [315, 359] on button "Apply" at bounding box center [306, 376] width 62 height 35
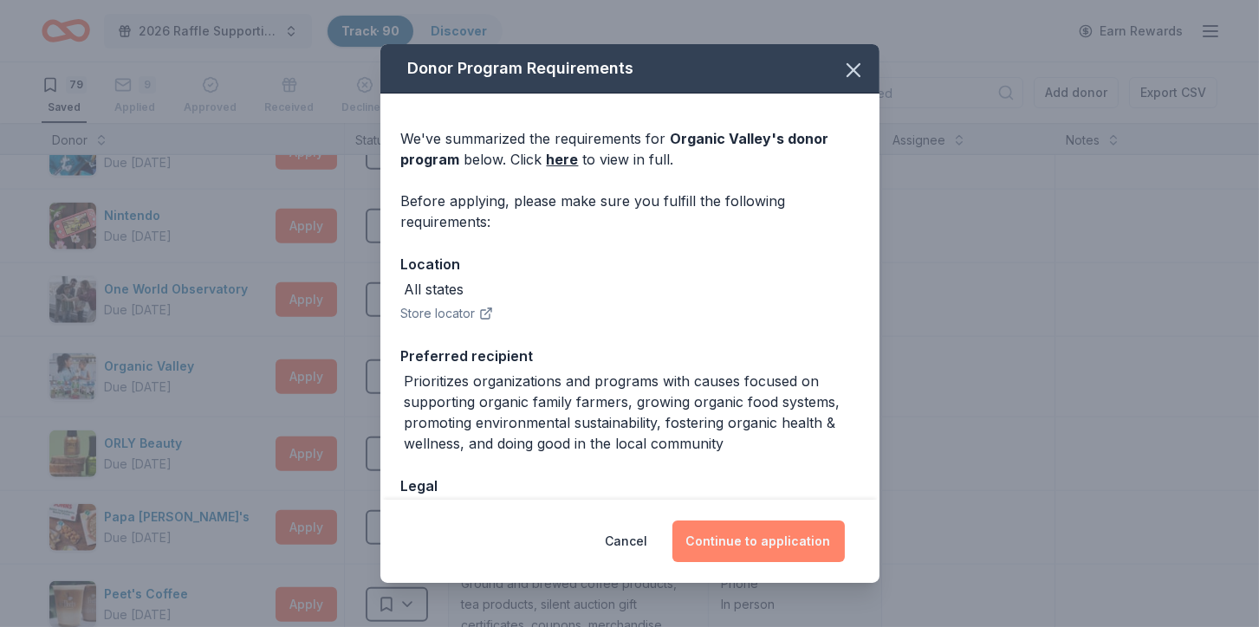
click at [725, 541] on button "Continue to application" at bounding box center [758, 542] width 172 height 42
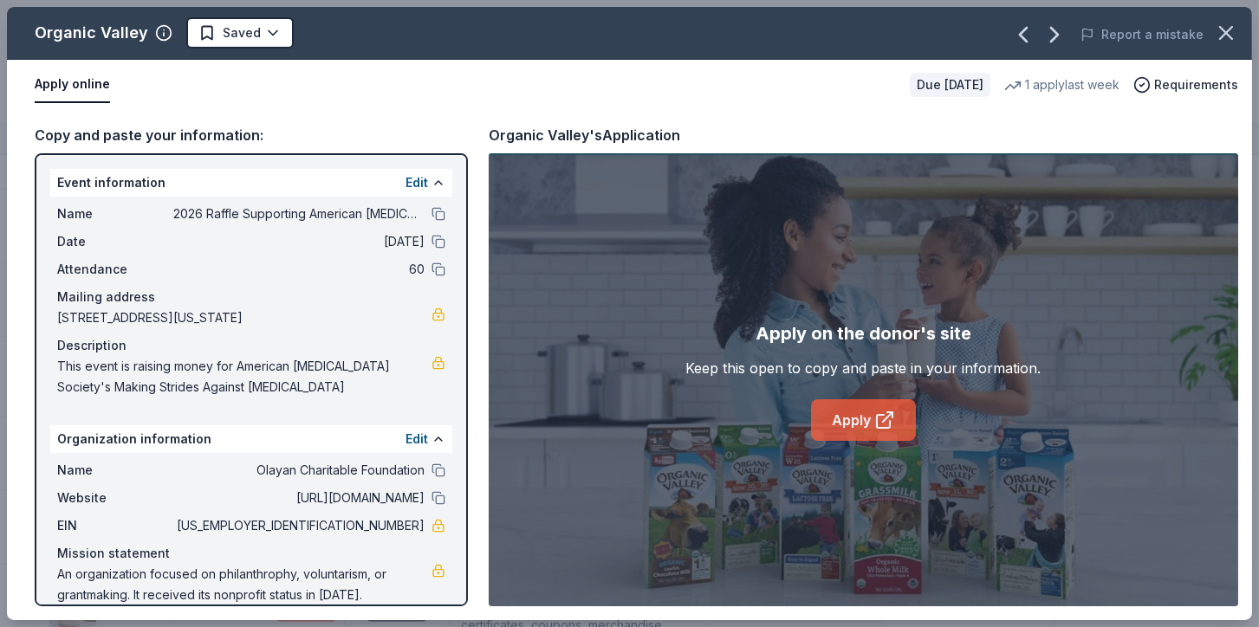
click at [851, 405] on link "Apply" at bounding box center [863, 420] width 105 height 42
click at [1078, 29] on icon "button" at bounding box center [1226, 33] width 24 height 24
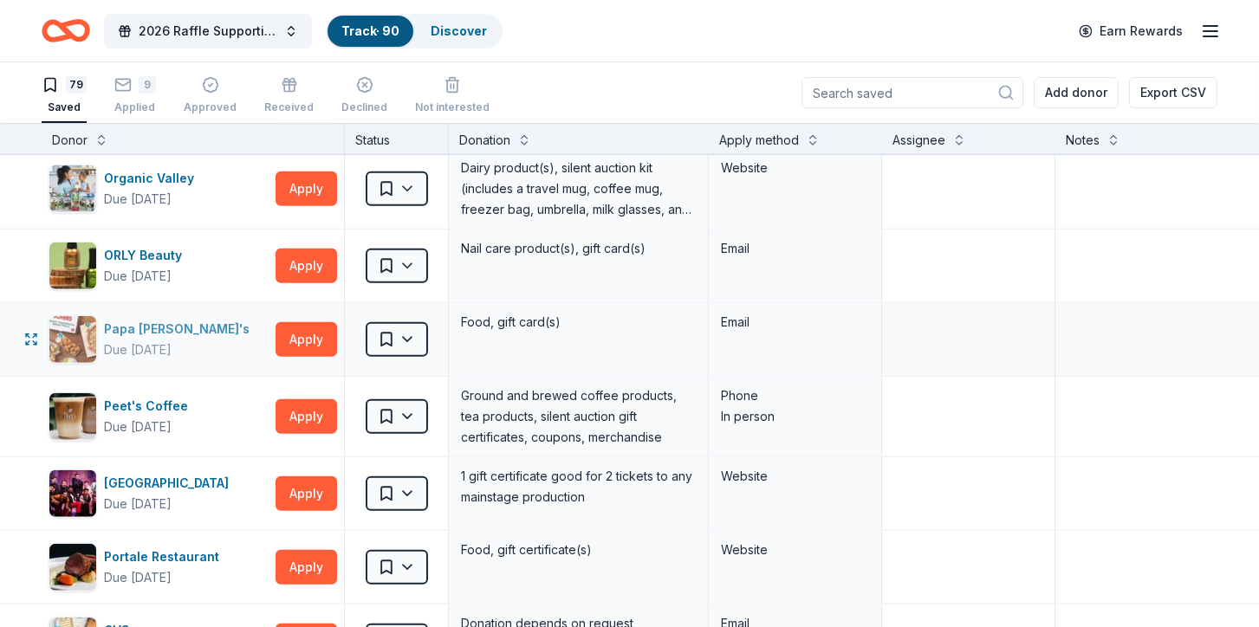
scroll to position [4173, 0]
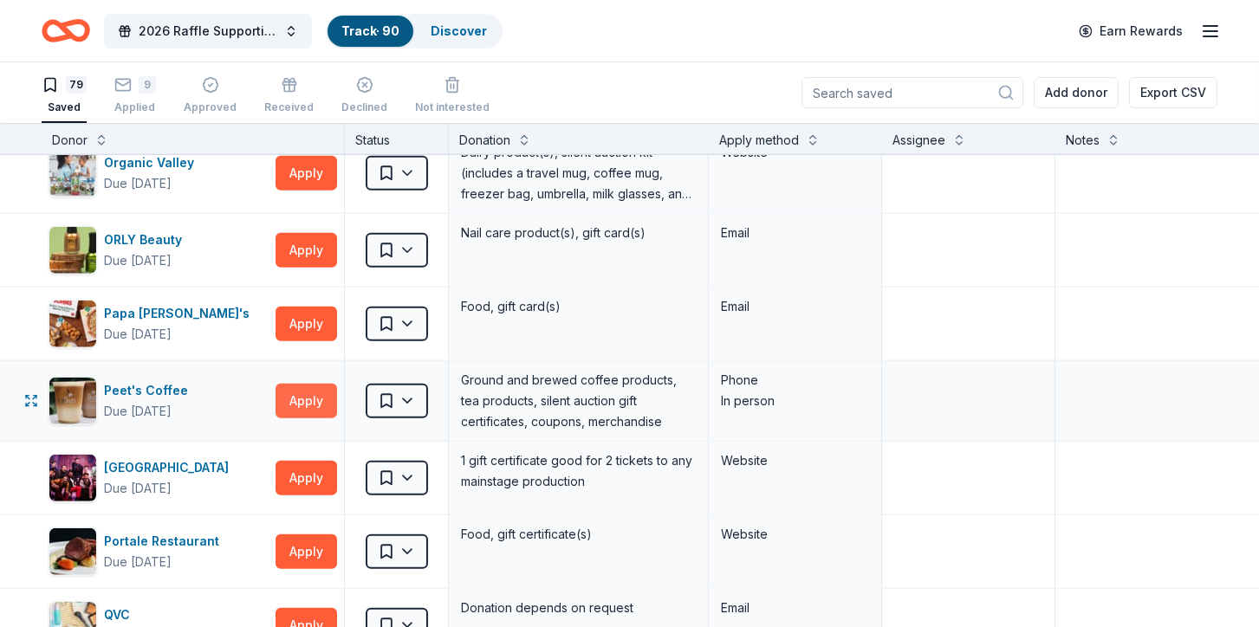
click at [303, 384] on button "Apply" at bounding box center [306, 401] width 62 height 35
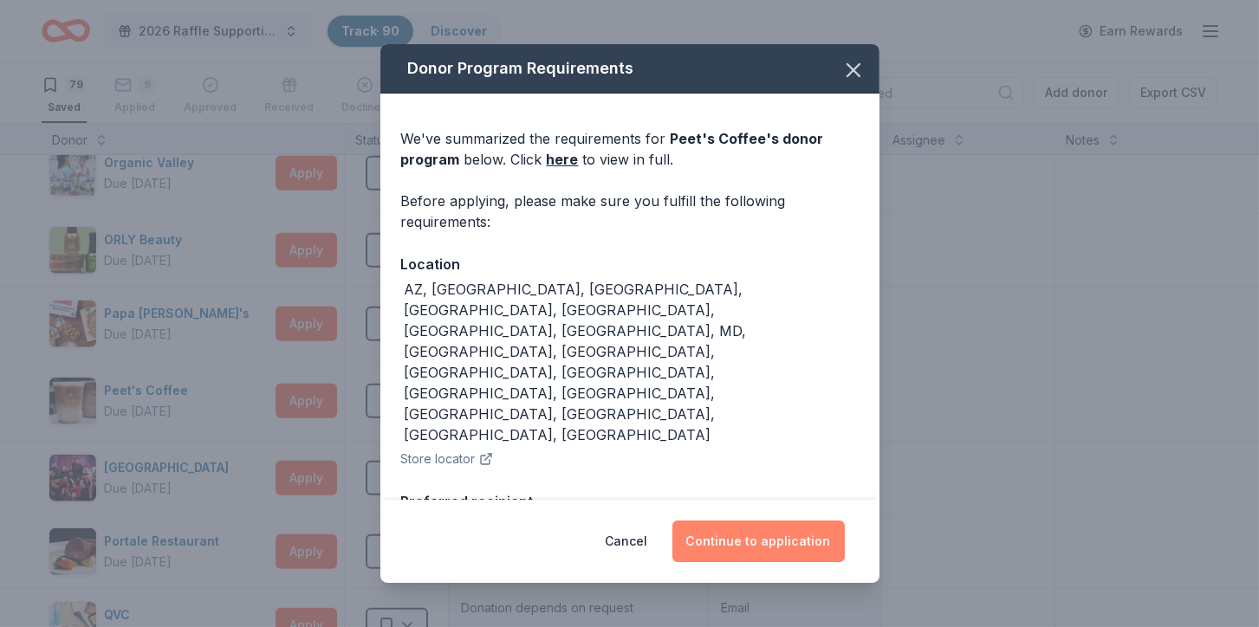
click at [737, 535] on button "Continue to application" at bounding box center [758, 542] width 172 height 42
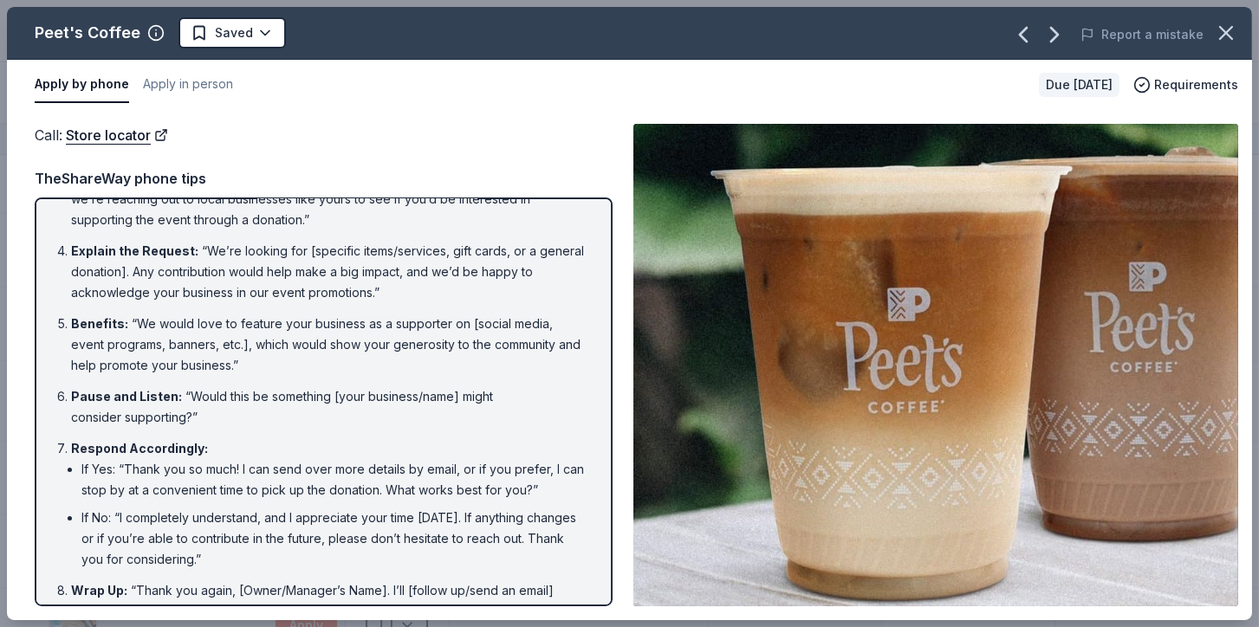
scroll to position [199, 0]
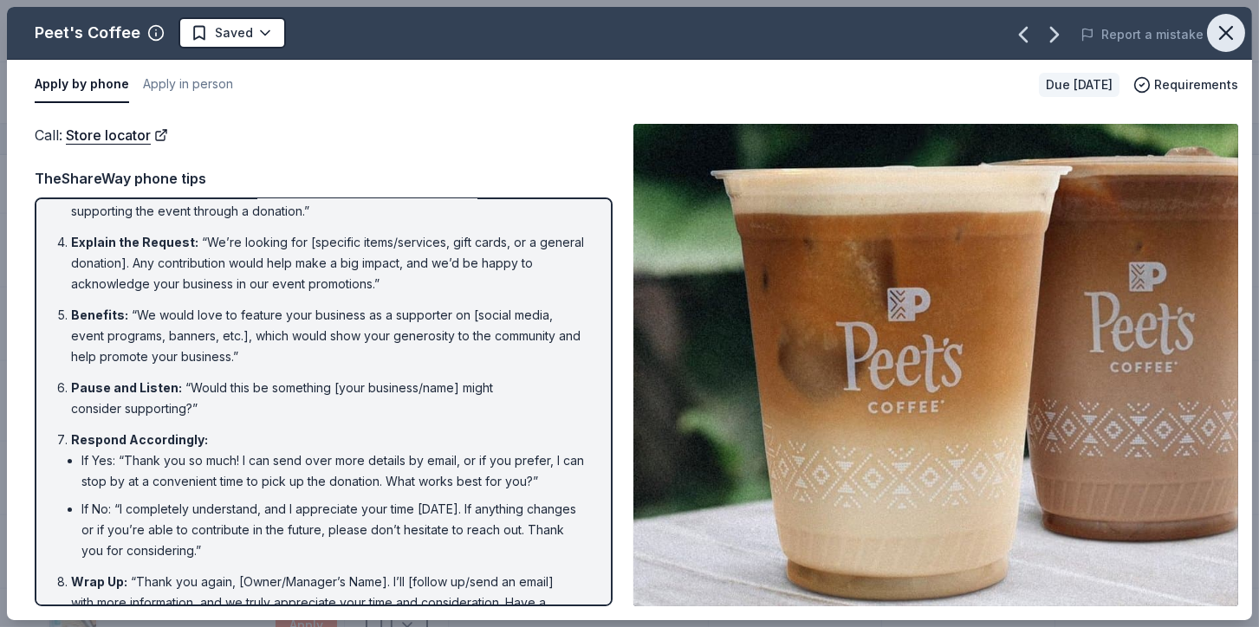
click at [1078, 29] on icon "button" at bounding box center [1226, 33] width 24 height 24
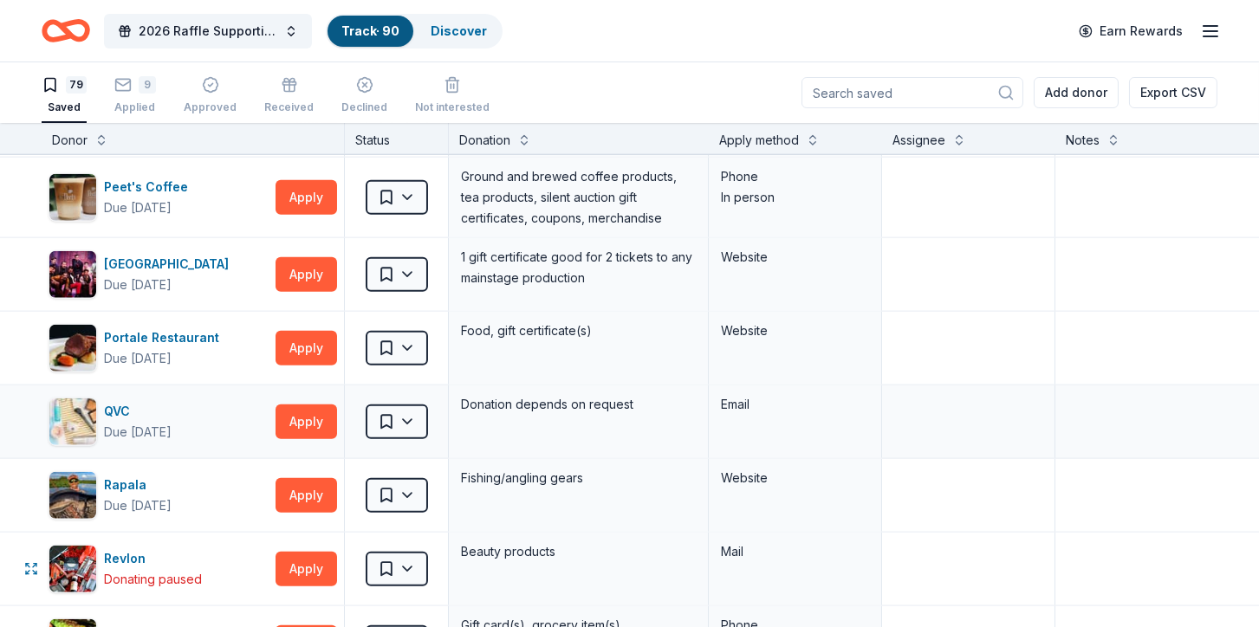
scroll to position [4479, 0]
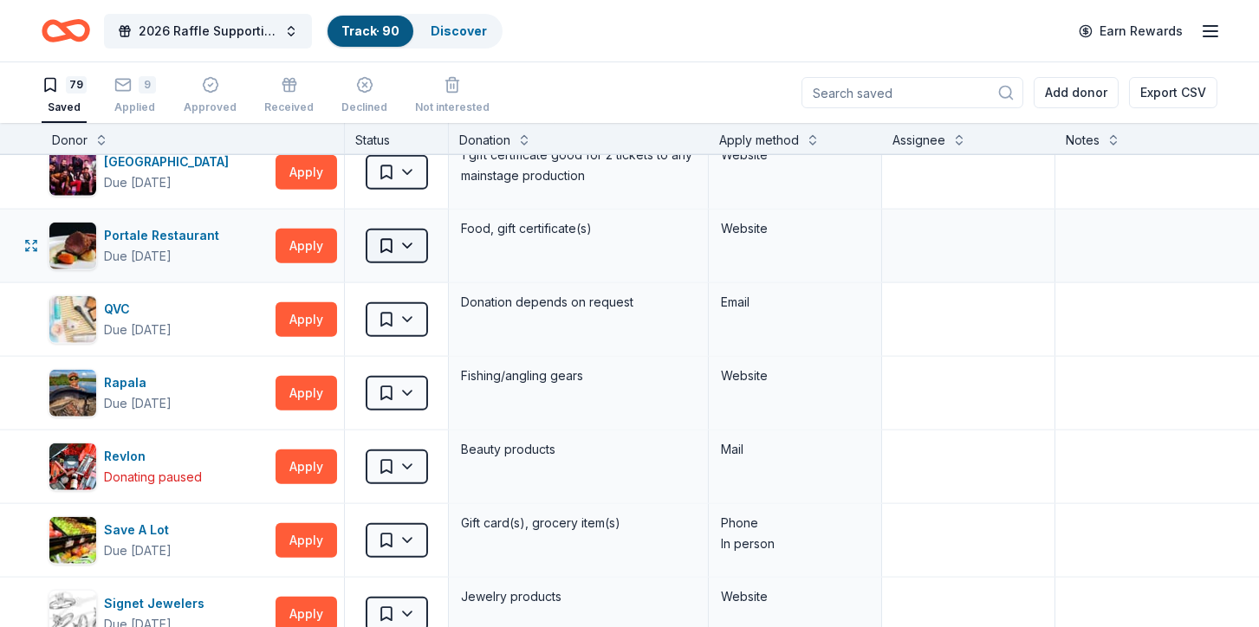
click at [398, 223] on html "2026 Raffle Supporting American Cancer Society's "Making Strides Against Breast…" at bounding box center [629, 313] width 1259 height 627
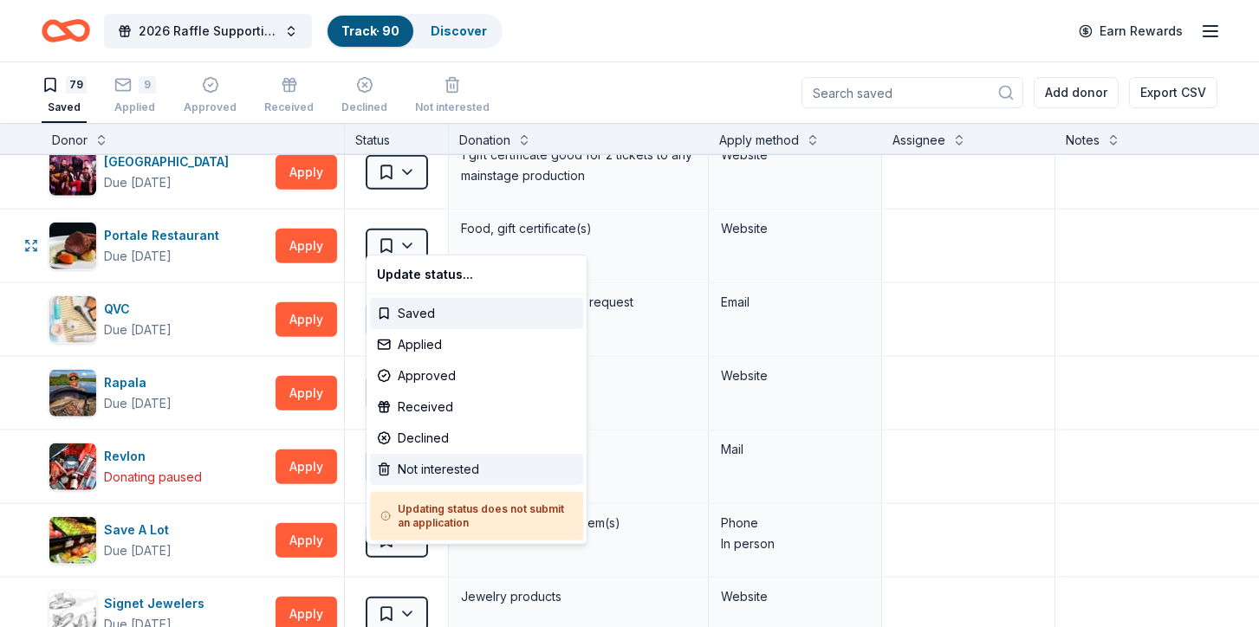
click at [450, 464] on div "Not interested" at bounding box center [476, 469] width 213 height 31
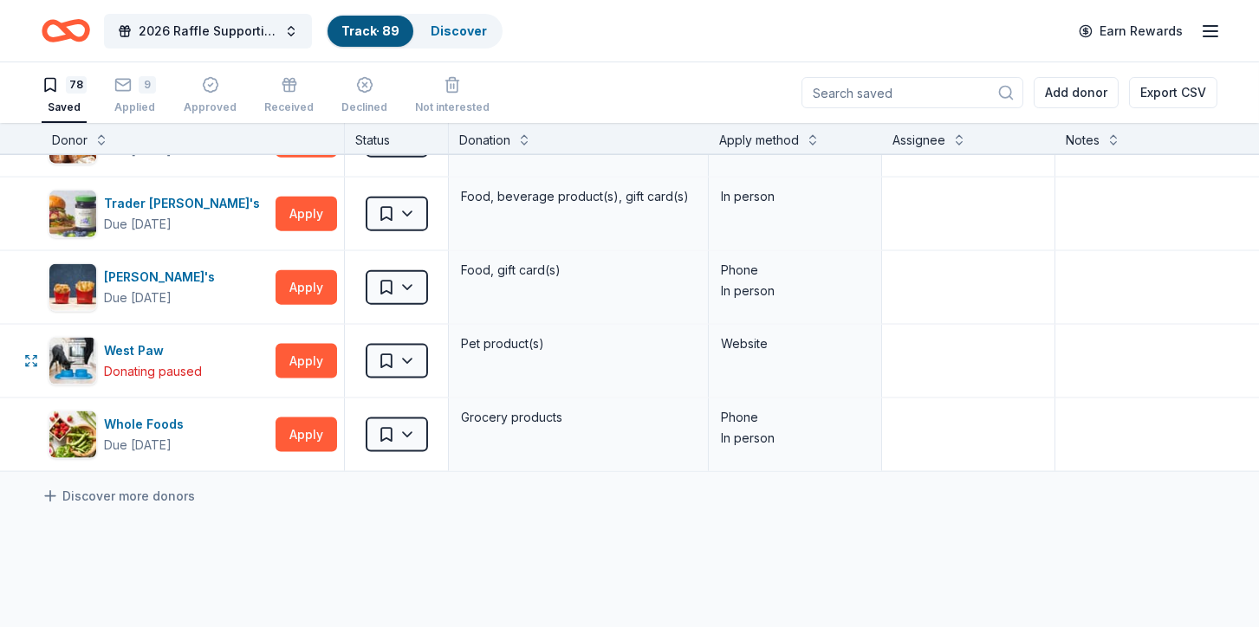
scroll to position [5496, 0]
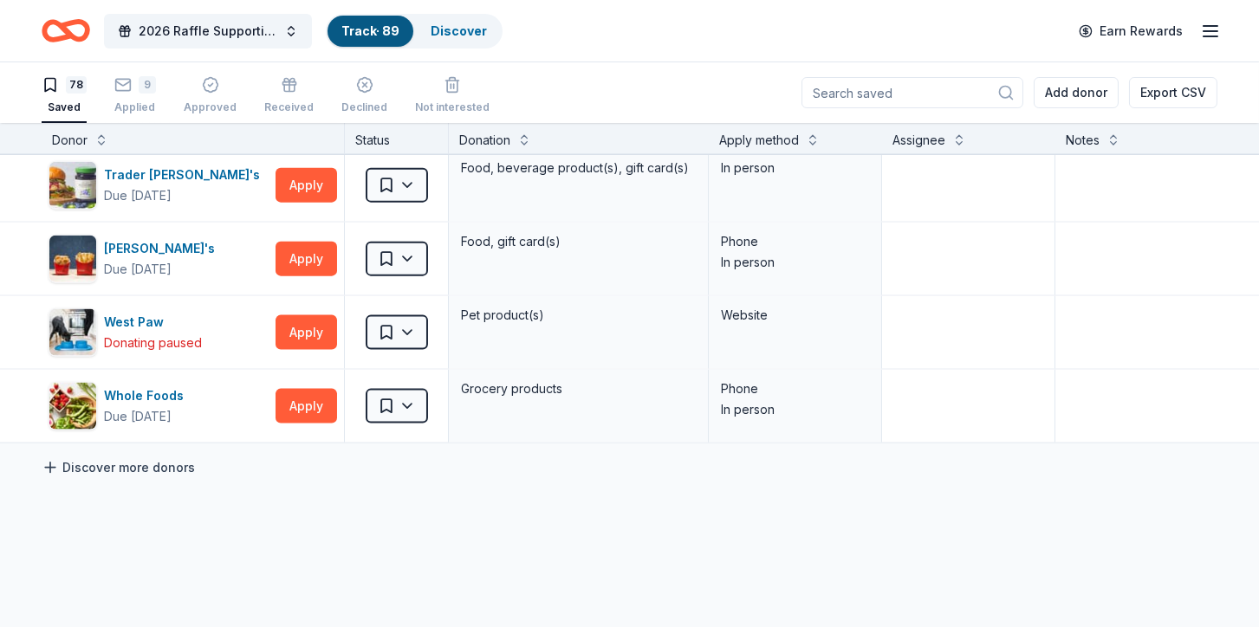
click at [165, 457] on link "Discover more donors" at bounding box center [118, 467] width 153 height 21
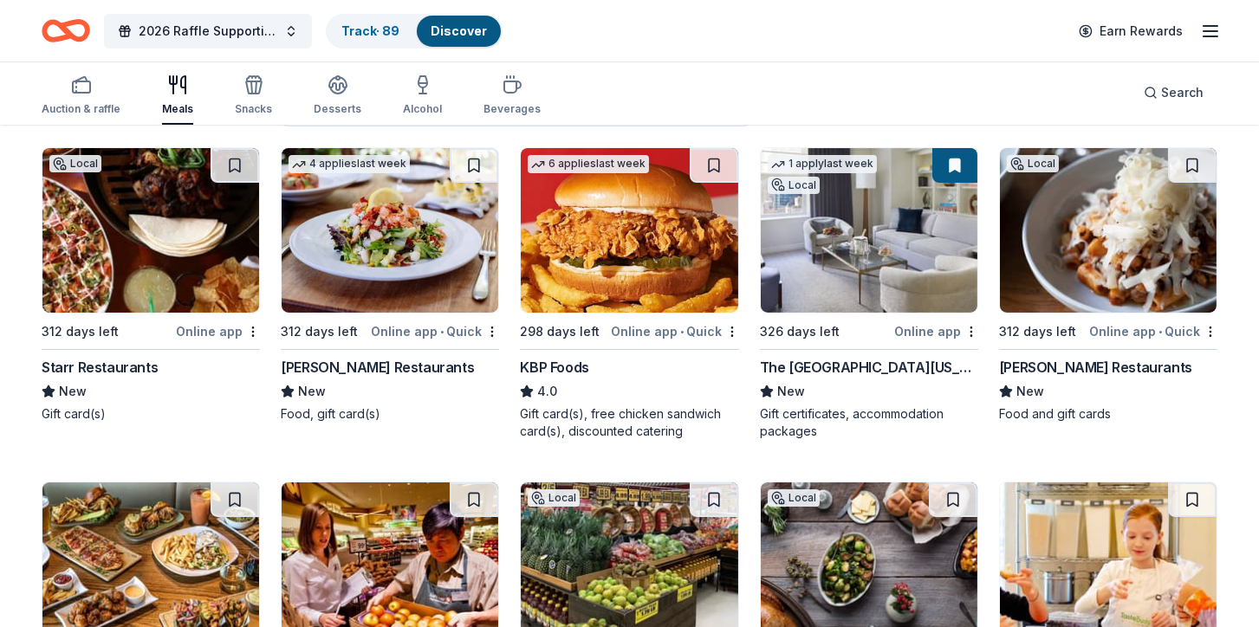
scroll to position [178, 0]
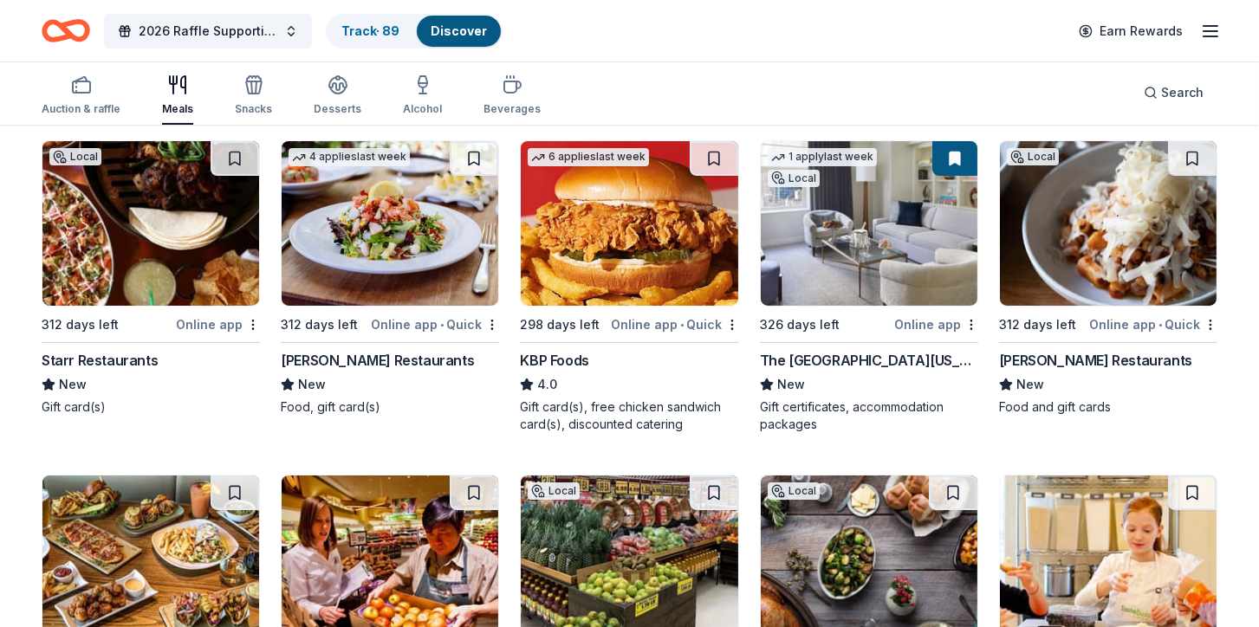
click at [860, 243] on img at bounding box center [869, 223] width 217 height 165
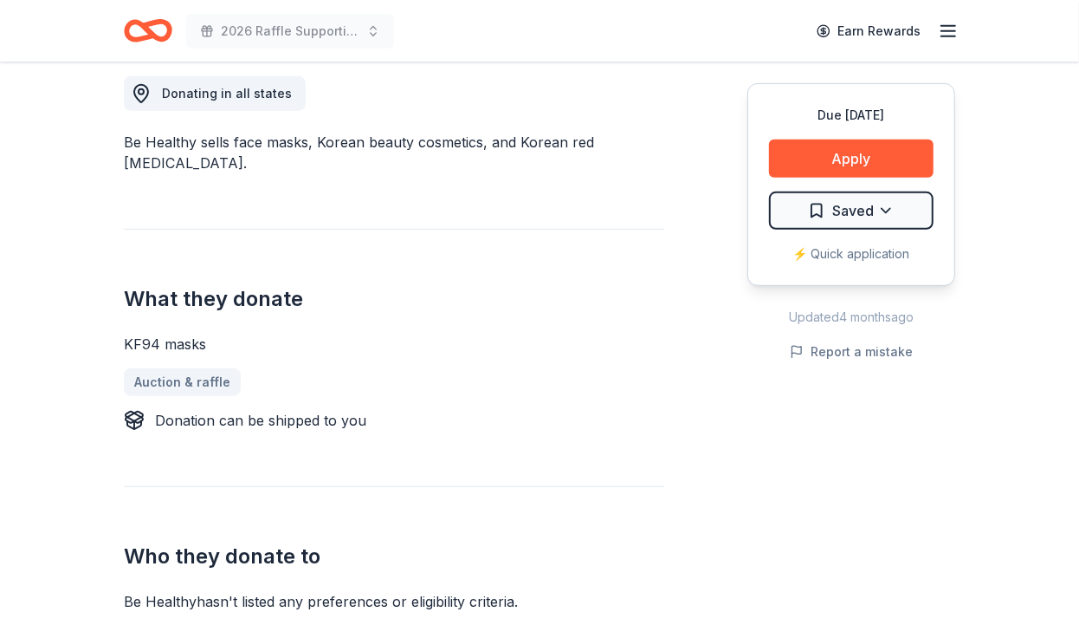
scroll to position [537, 0]
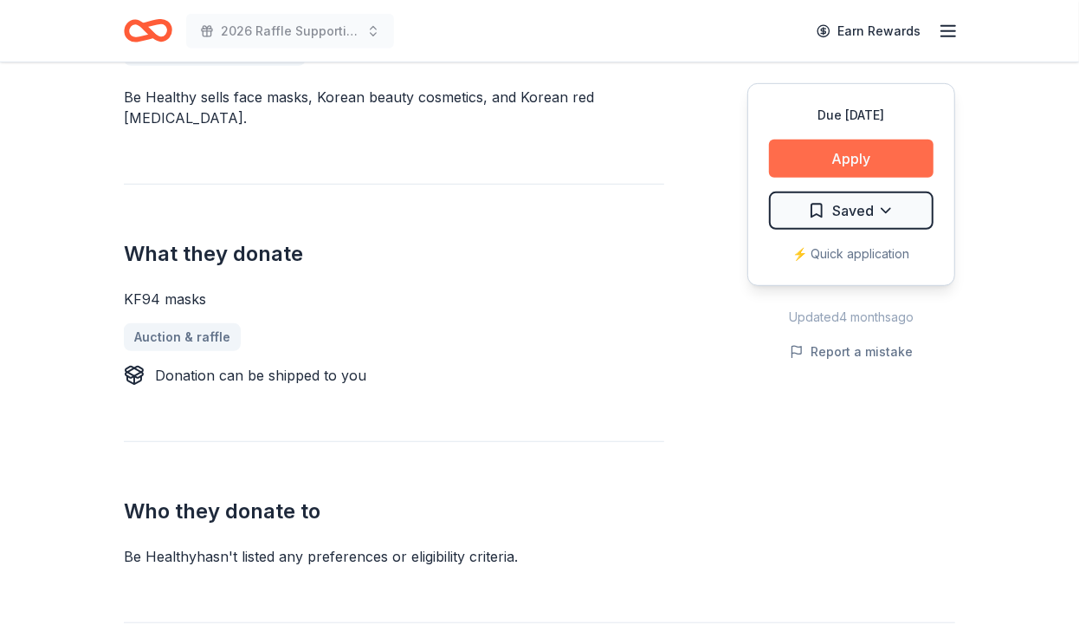
click at [800, 165] on button "Apply" at bounding box center [851, 158] width 165 height 38
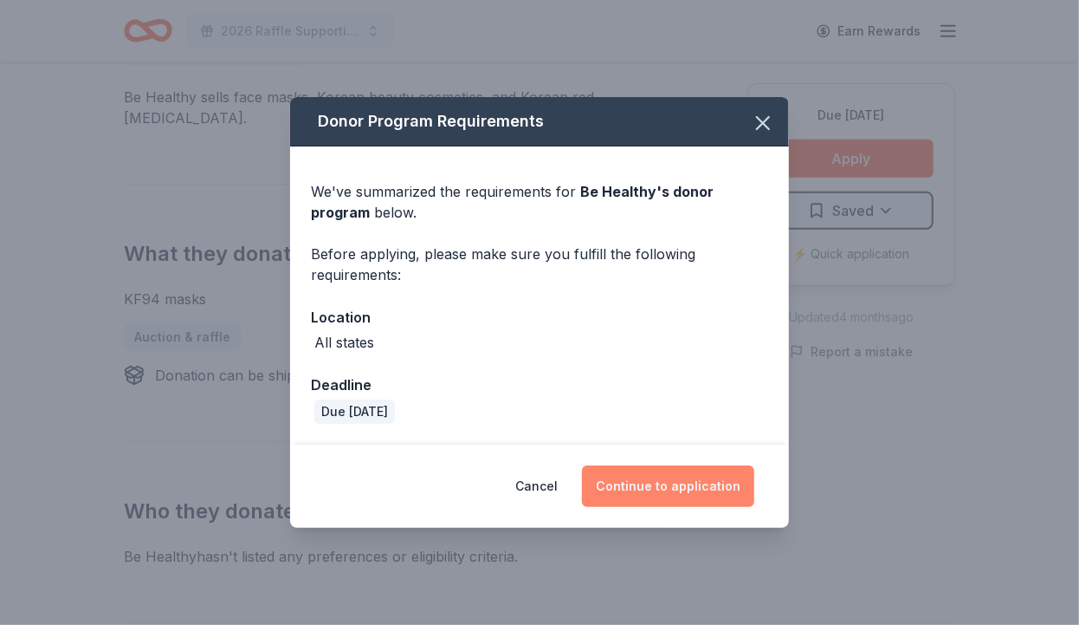
click at [677, 477] on button "Continue to application" at bounding box center [668, 486] width 172 height 42
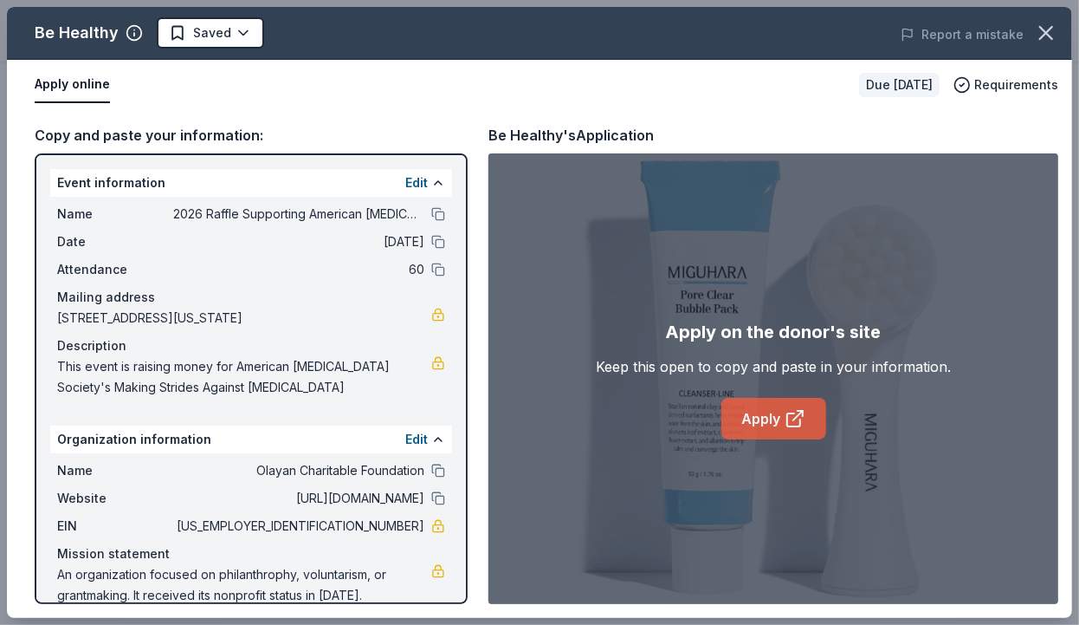
click at [766, 415] on link "Apply" at bounding box center [774, 419] width 105 height 42
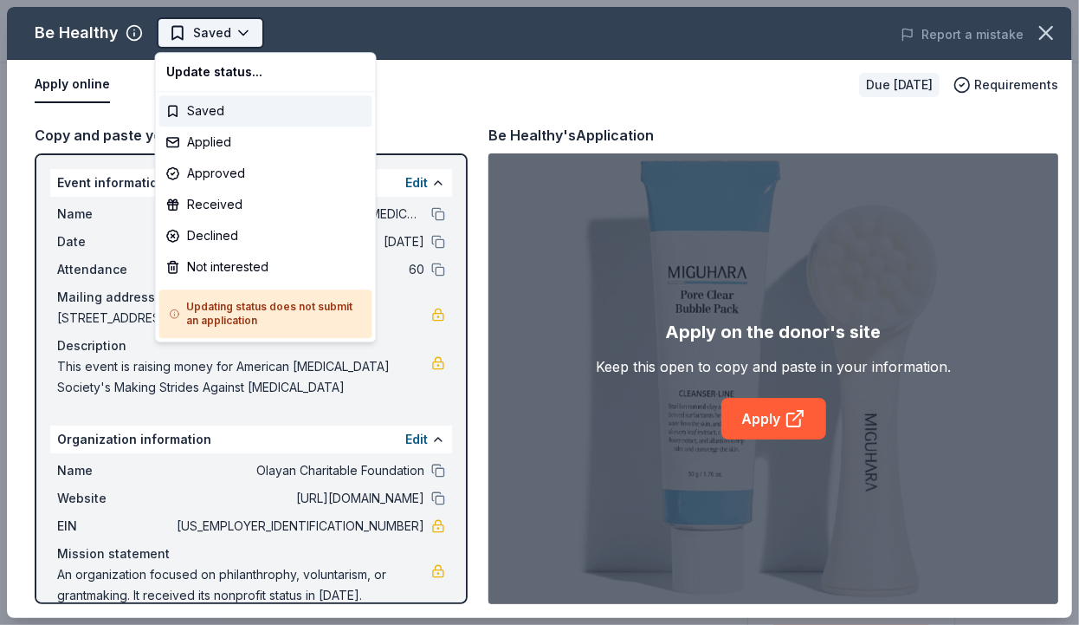
scroll to position [0, 0]
click at [230, 135] on div "Applied" at bounding box center [265, 141] width 213 height 31
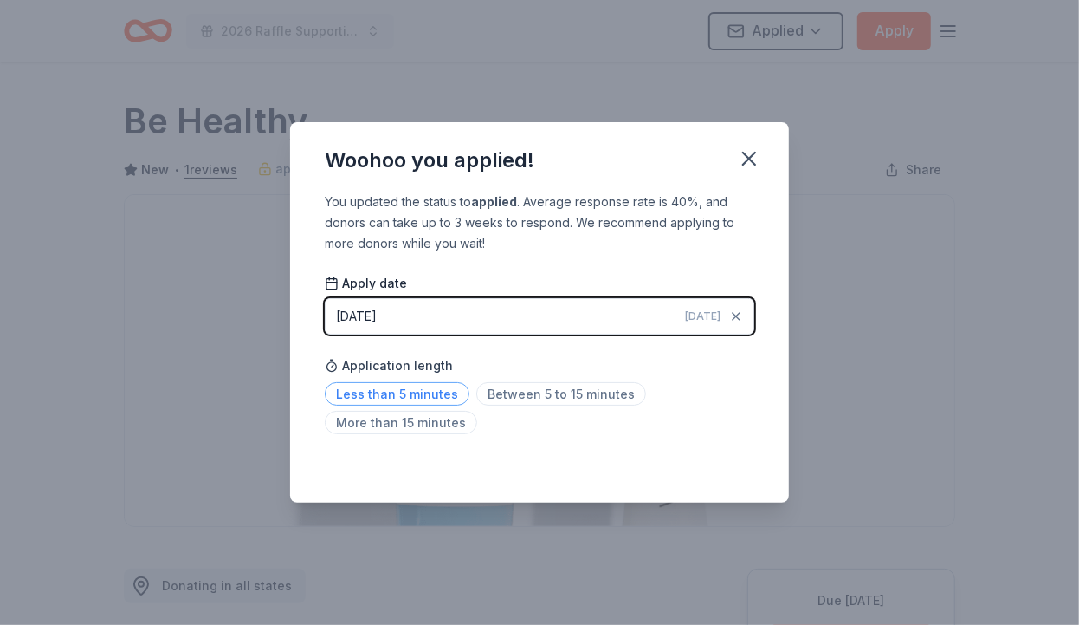
click at [426, 395] on span "Less than 5 minutes" at bounding box center [397, 393] width 145 height 23
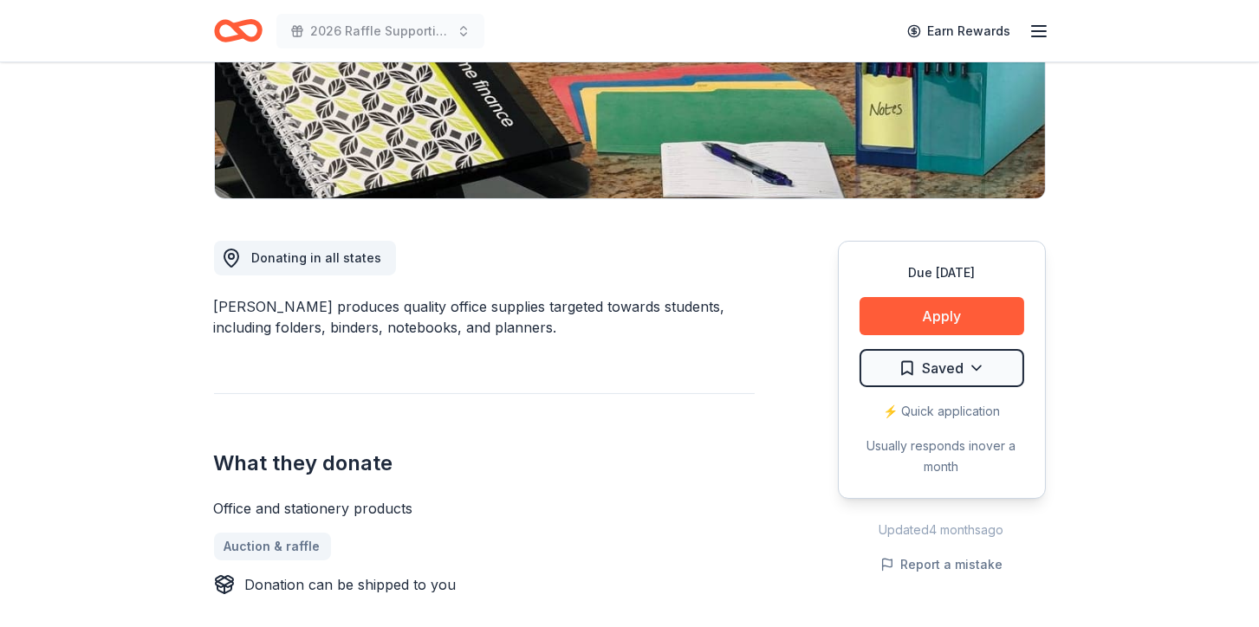
scroll to position [358, 0]
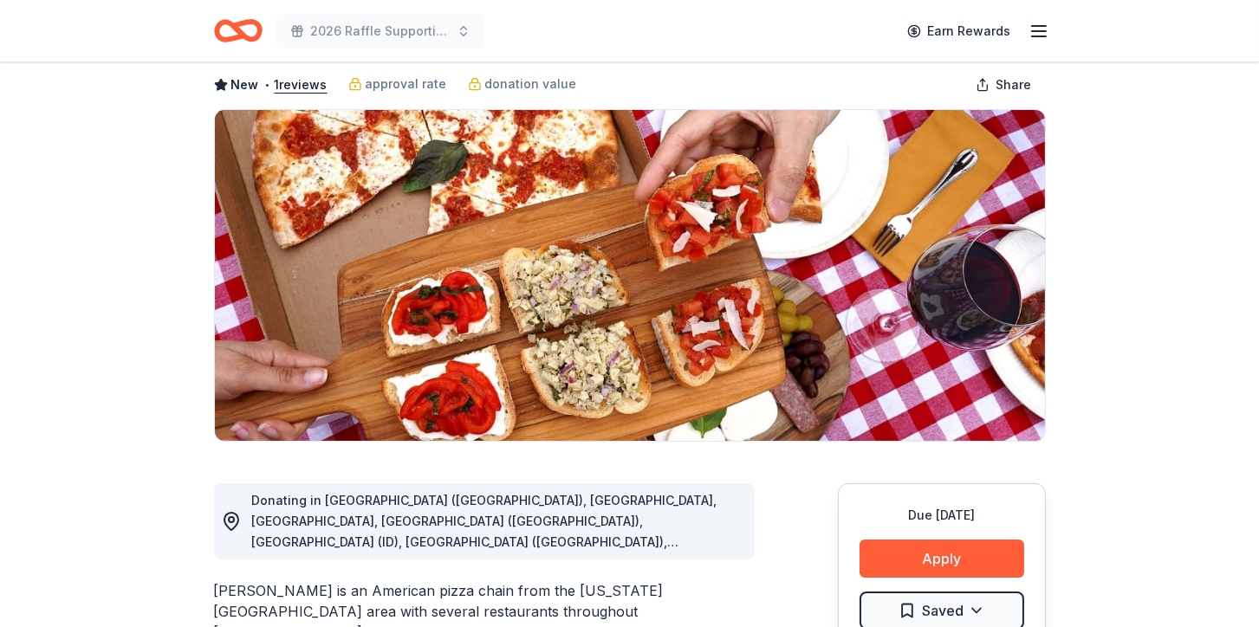
scroll to position [269, 0]
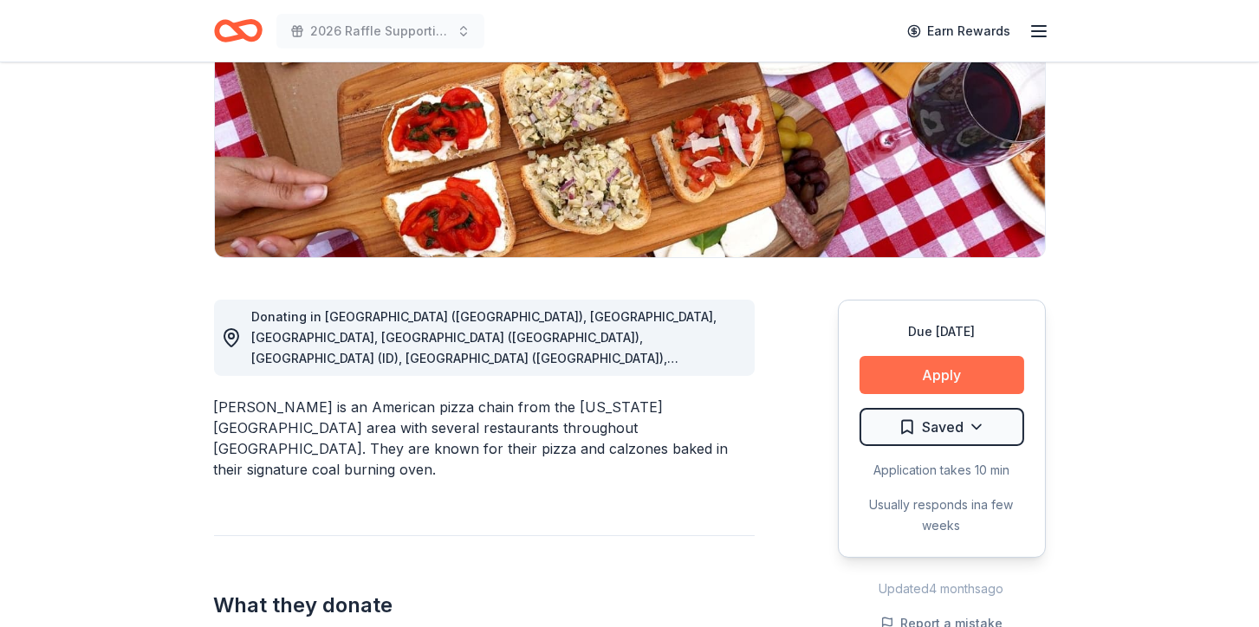
click at [977, 358] on button "Apply" at bounding box center [941, 375] width 165 height 38
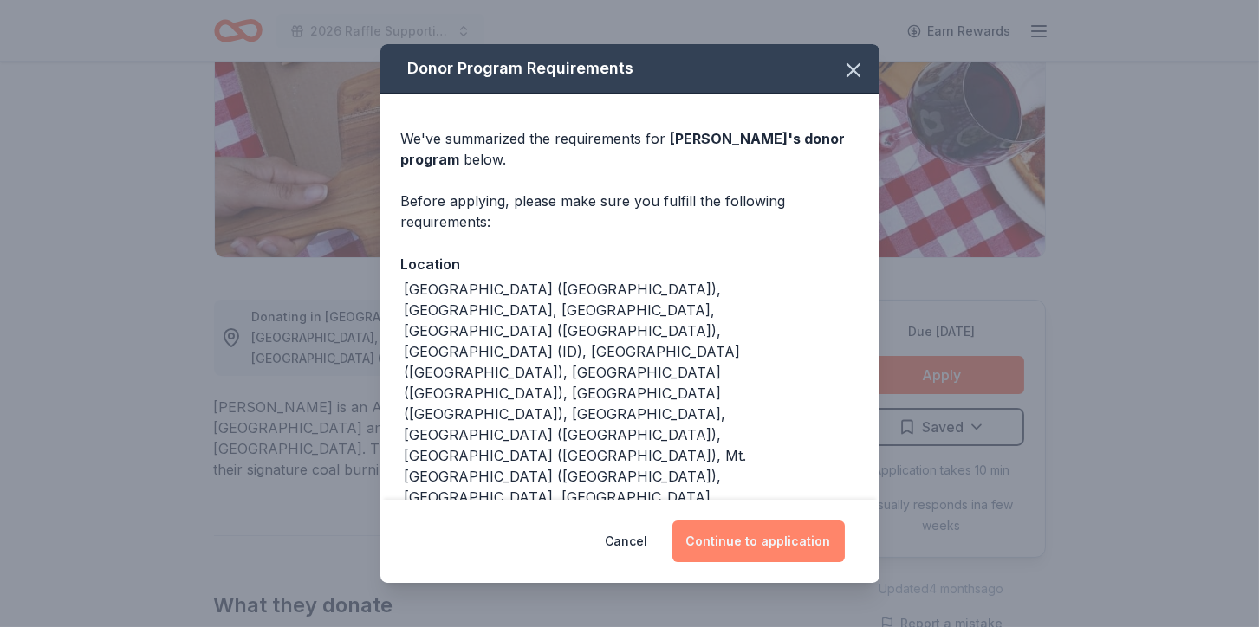
click at [738, 546] on button "Continue to application" at bounding box center [758, 542] width 172 height 42
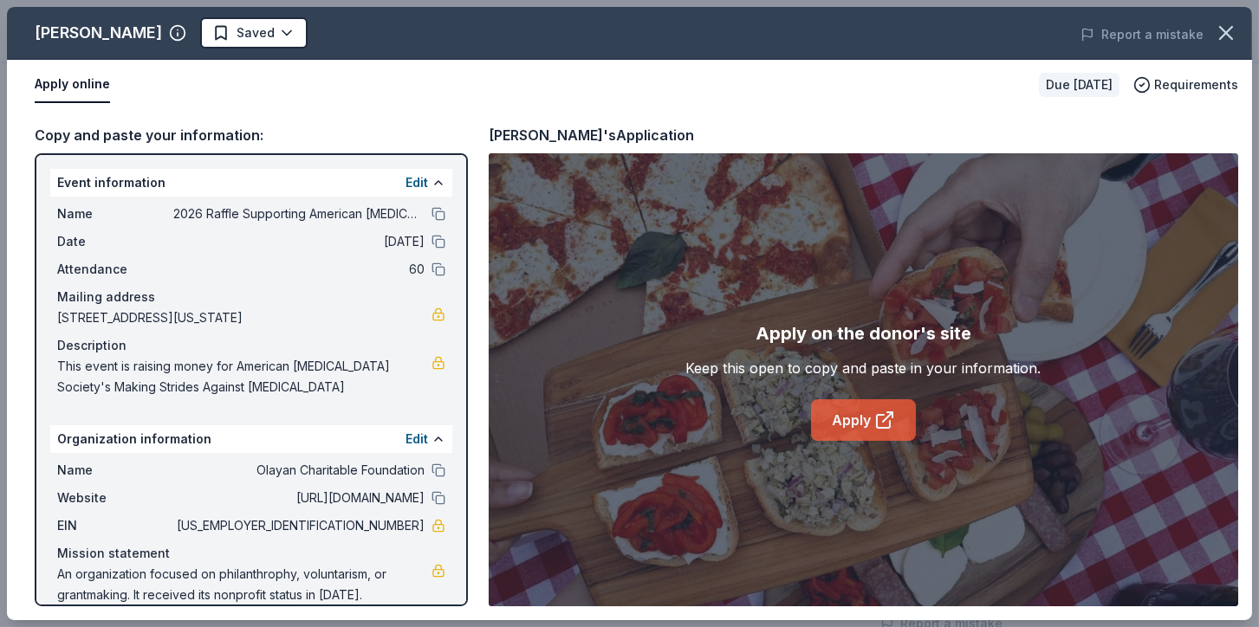
click at [854, 411] on link "Apply" at bounding box center [863, 420] width 105 height 42
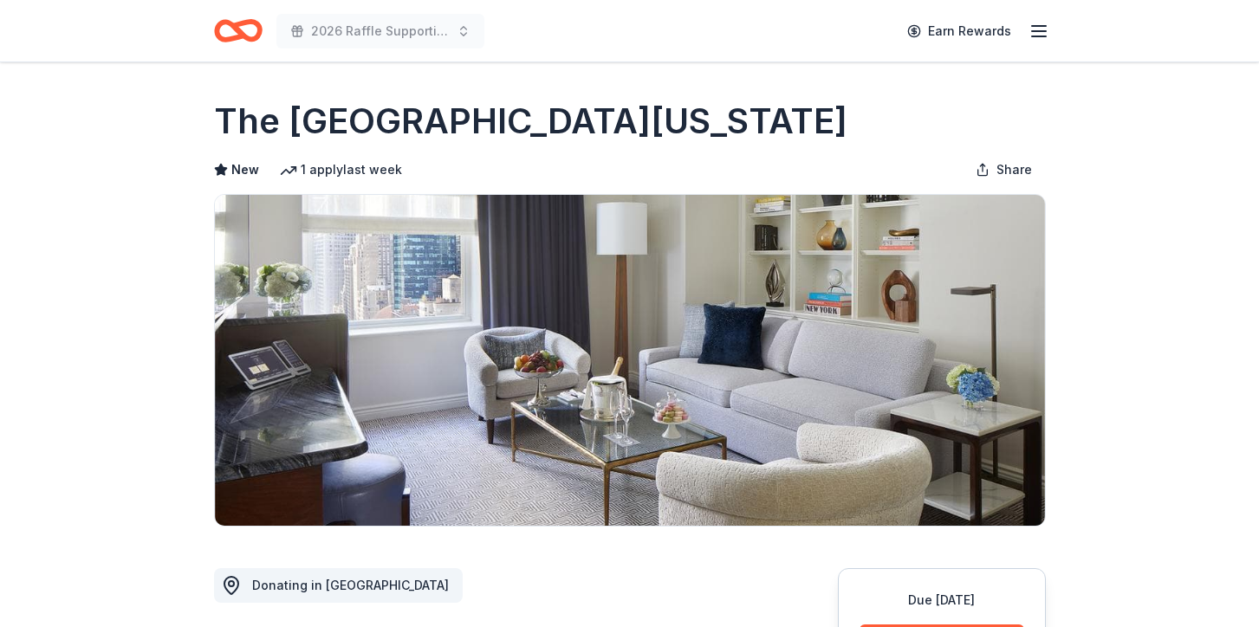
scroll to position [269, 0]
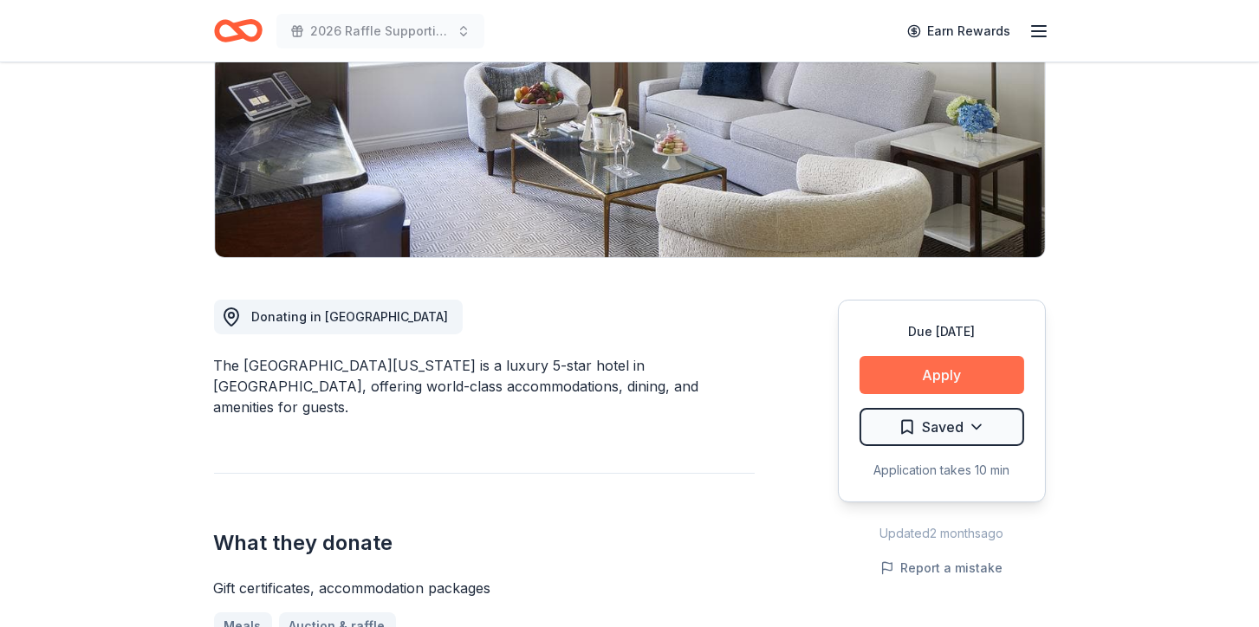
click at [910, 364] on button "Apply" at bounding box center [941, 375] width 165 height 38
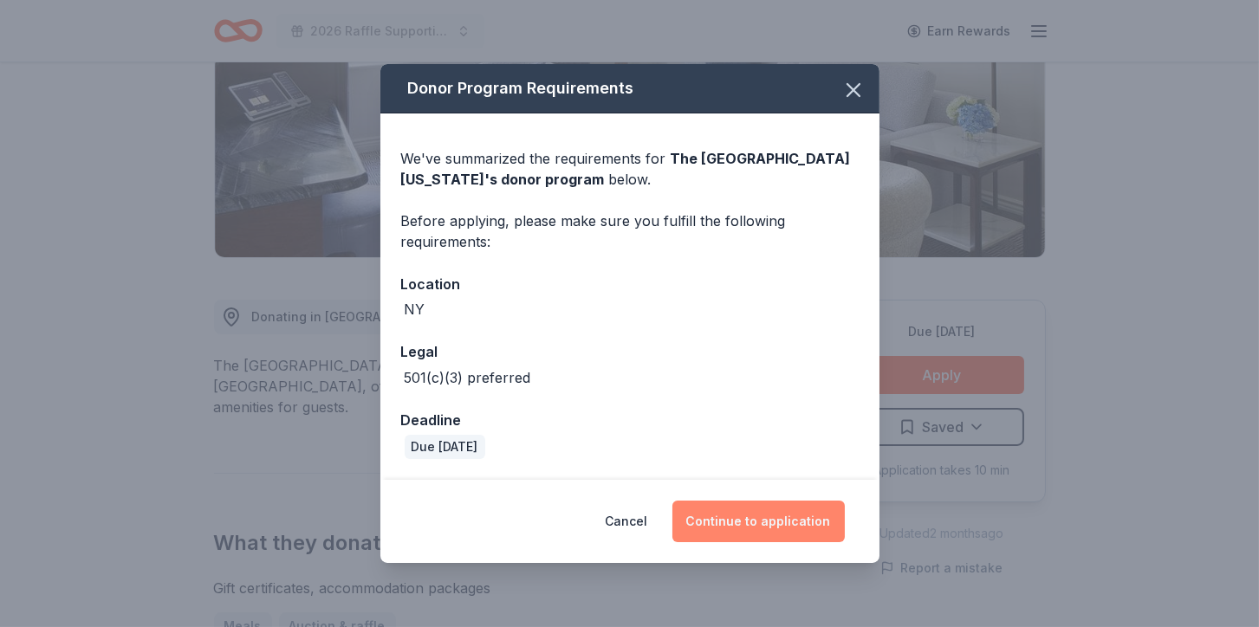
click at [774, 527] on button "Continue to application" at bounding box center [758, 522] width 172 height 42
